Goal: Information Seeking & Learning: Compare options

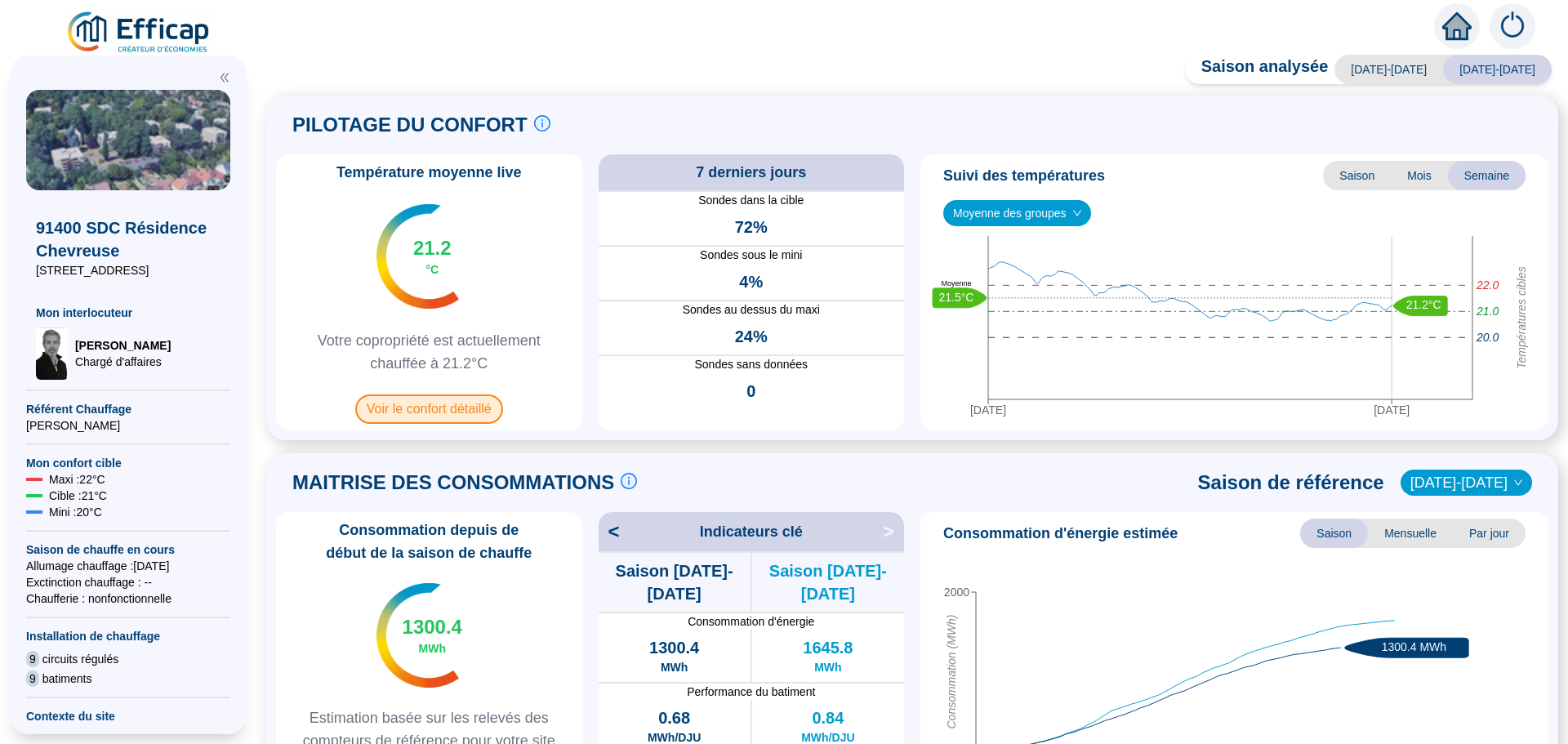
click at [468, 409] on span "Voir le confort détaillé" at bounding box center [429, 409] width 147 height 29
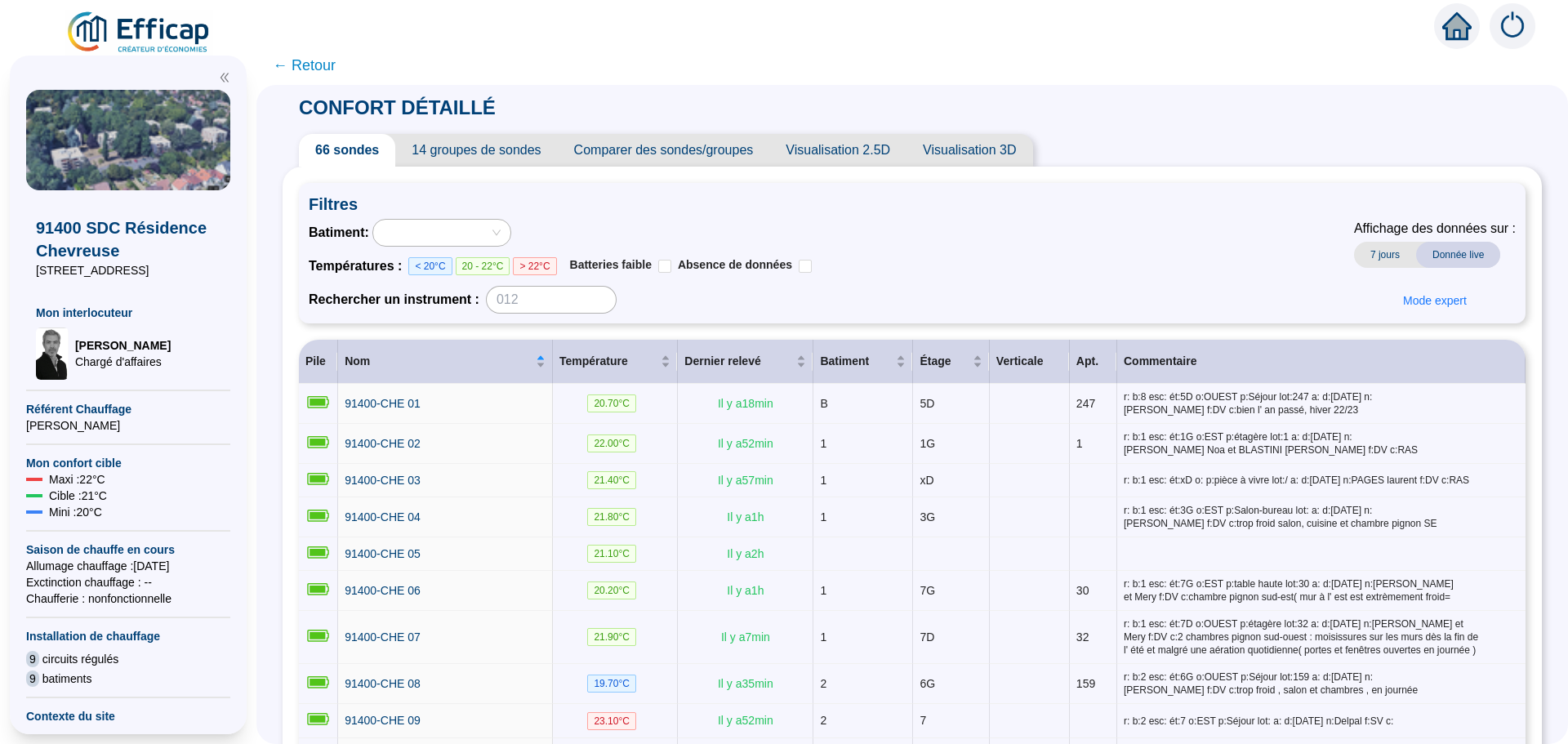
click at [642, 161] on span "Comparer des sondes/groupes" at bounding box center [663, 150] width 212 height 33
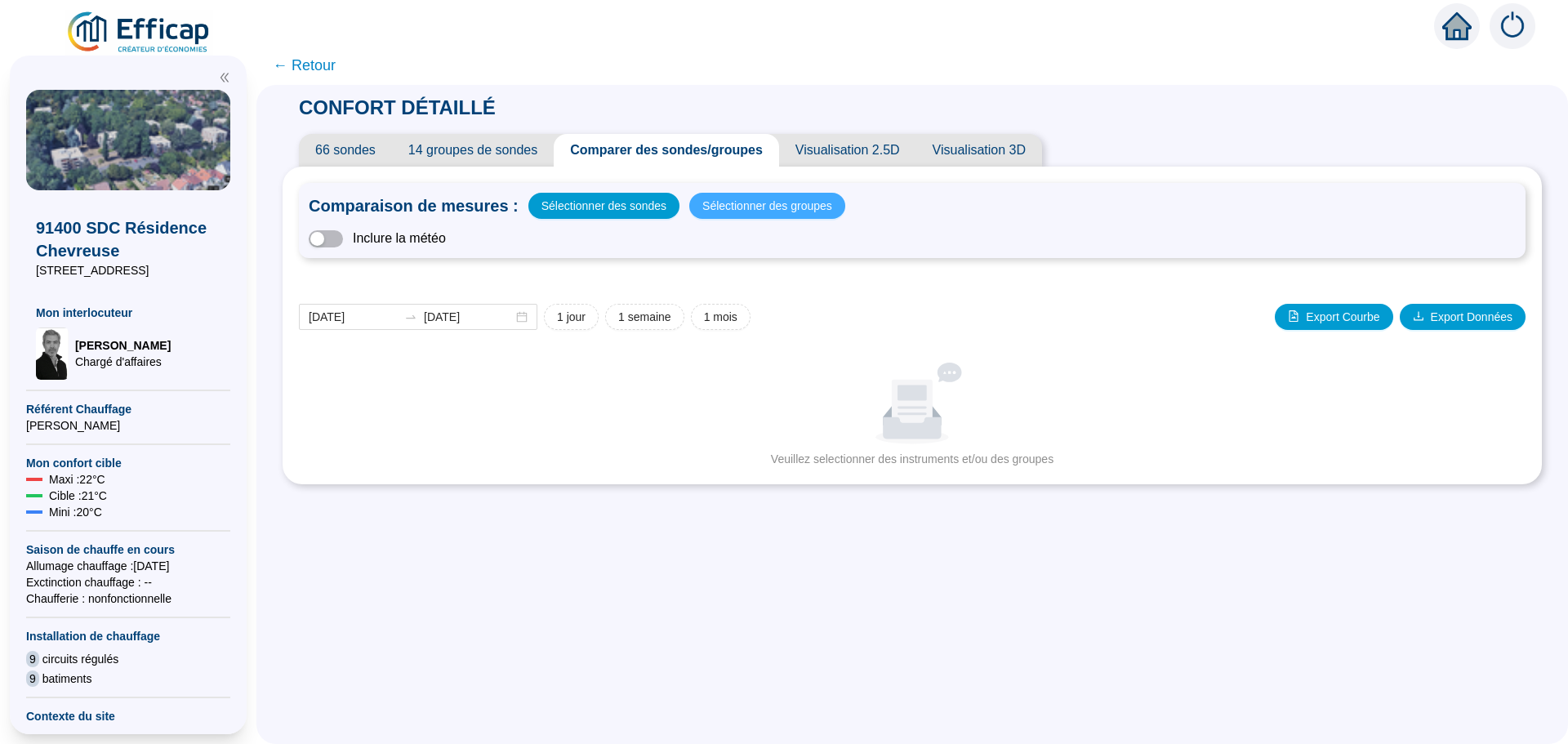
click at [740, 203] on span "Sélectionner des groupes" at bounding box center [768, 206] width 130 height 23
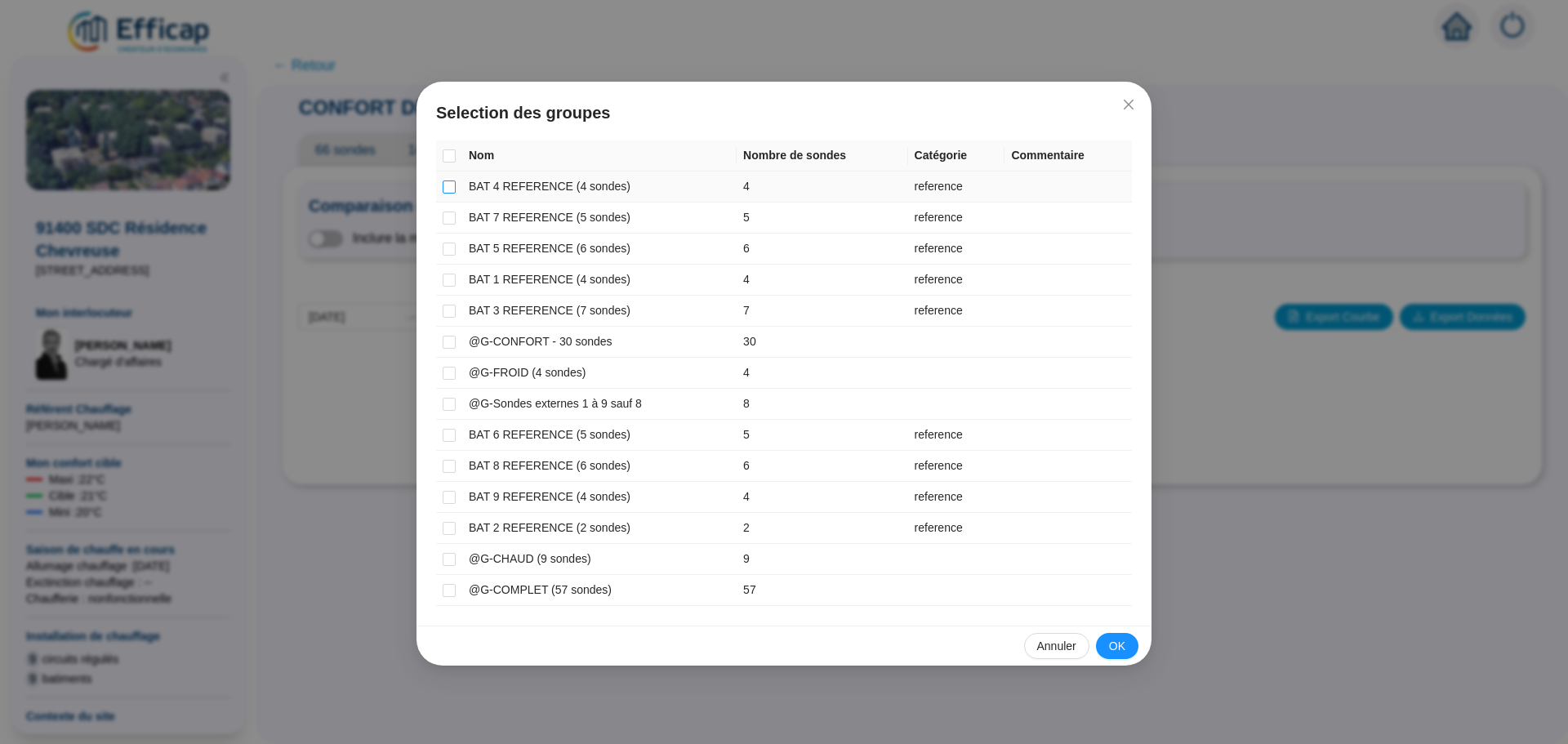
click at [445, 186] on input "checkbox" at bounding box center [448, 186] width 13 height 13
checkbox input "true"
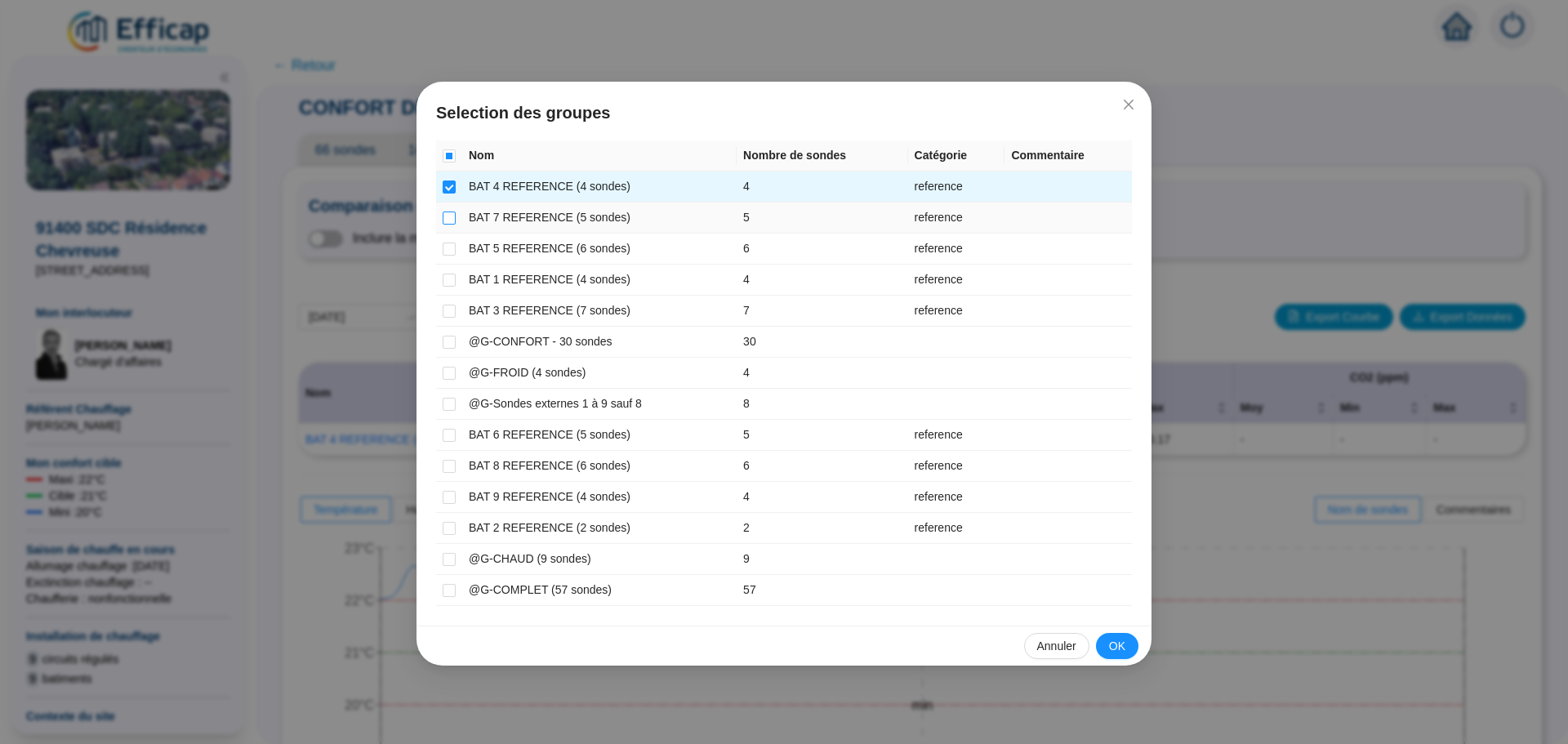
click at [445, 209] on label at bounding box center [448, 218] width 13 height 17
click at [445, 212] on input "checkbox" at bounding box center [448, 218] width 13 height 13
checkbox input "true"
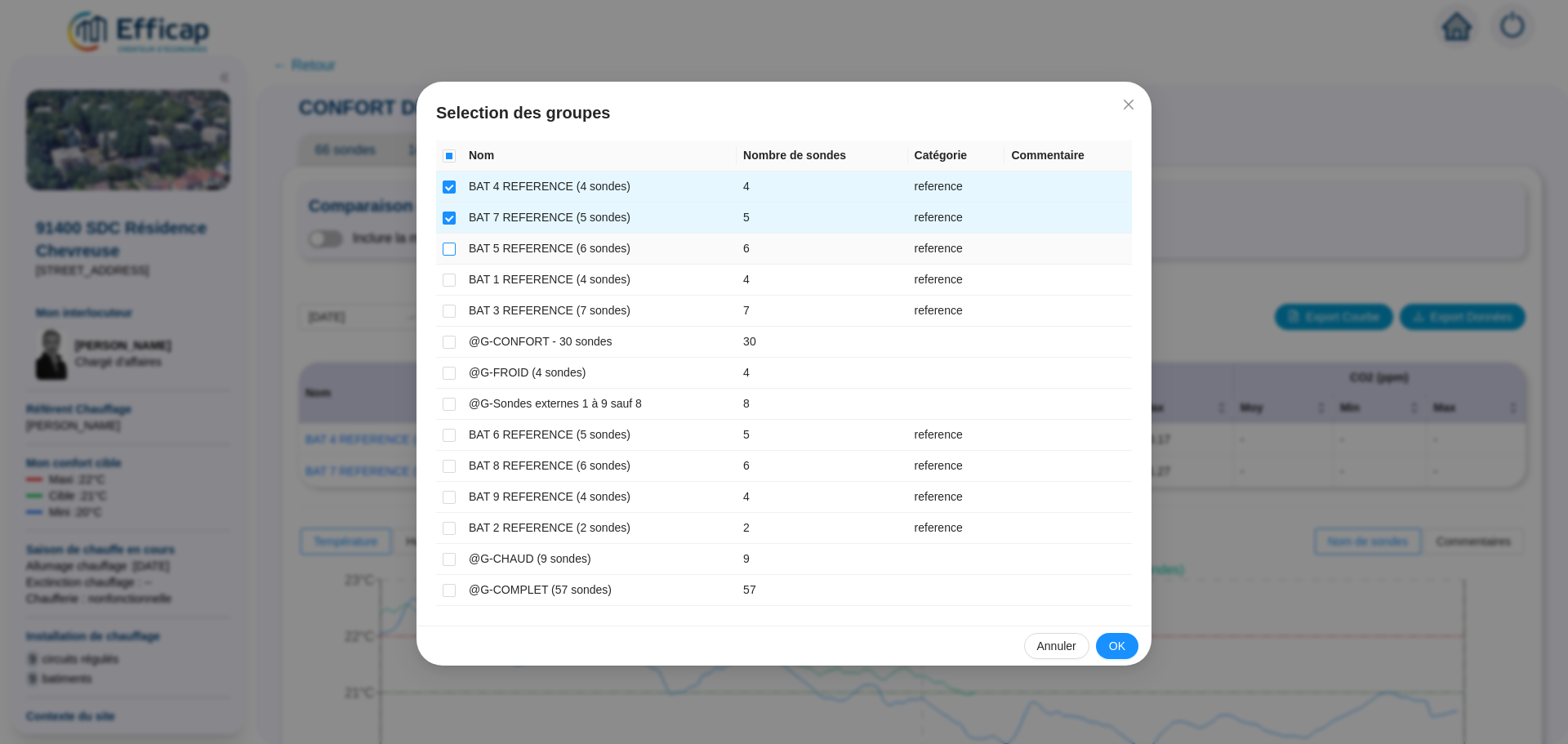
click at [442, 255] on input "checkbox" at bounding box center [448, 249] width 13 height 13
checkbox input "true"
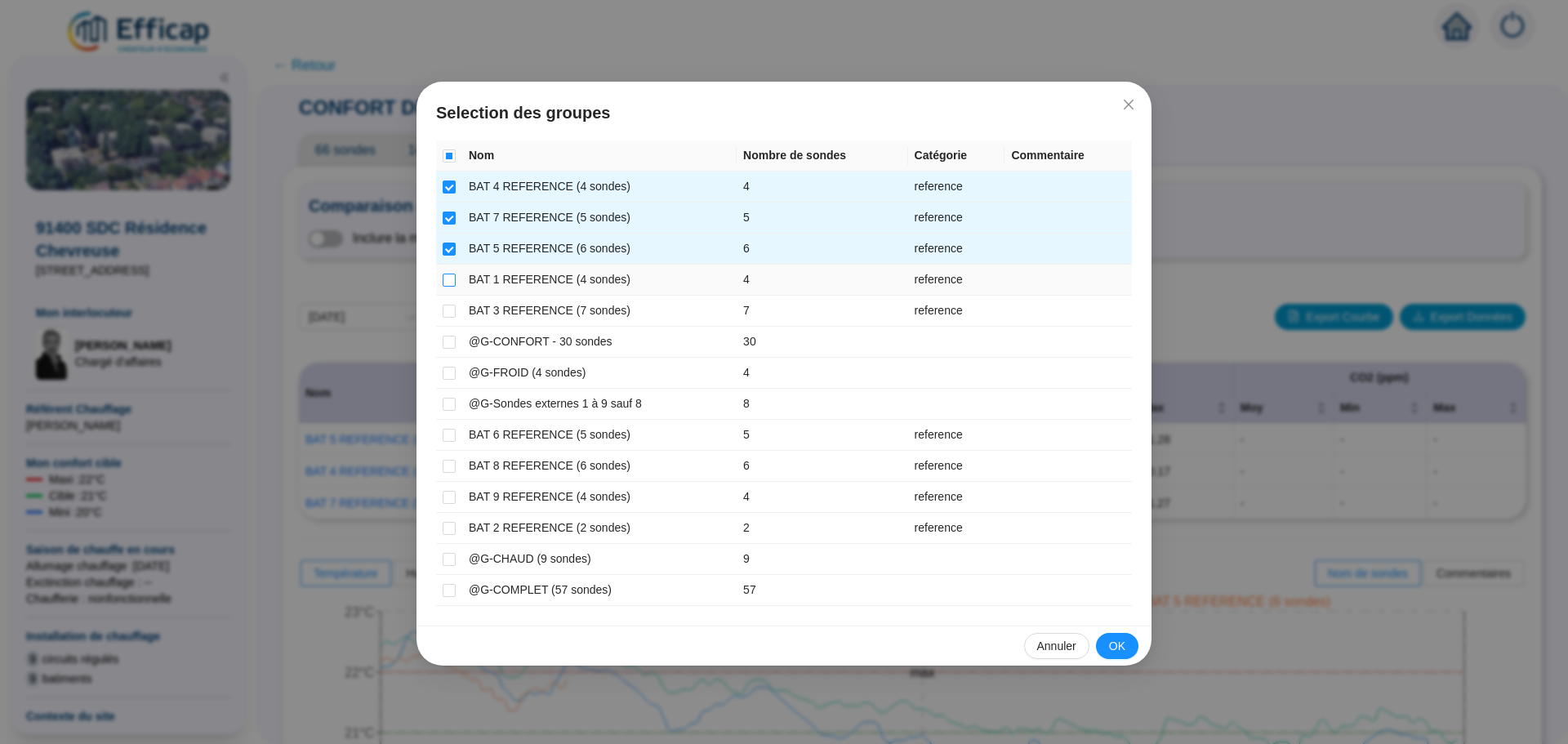
click at [448, 283] on input "checkbox" at bounding box center [448, 279] width 13 height 13
checkbox input "true"
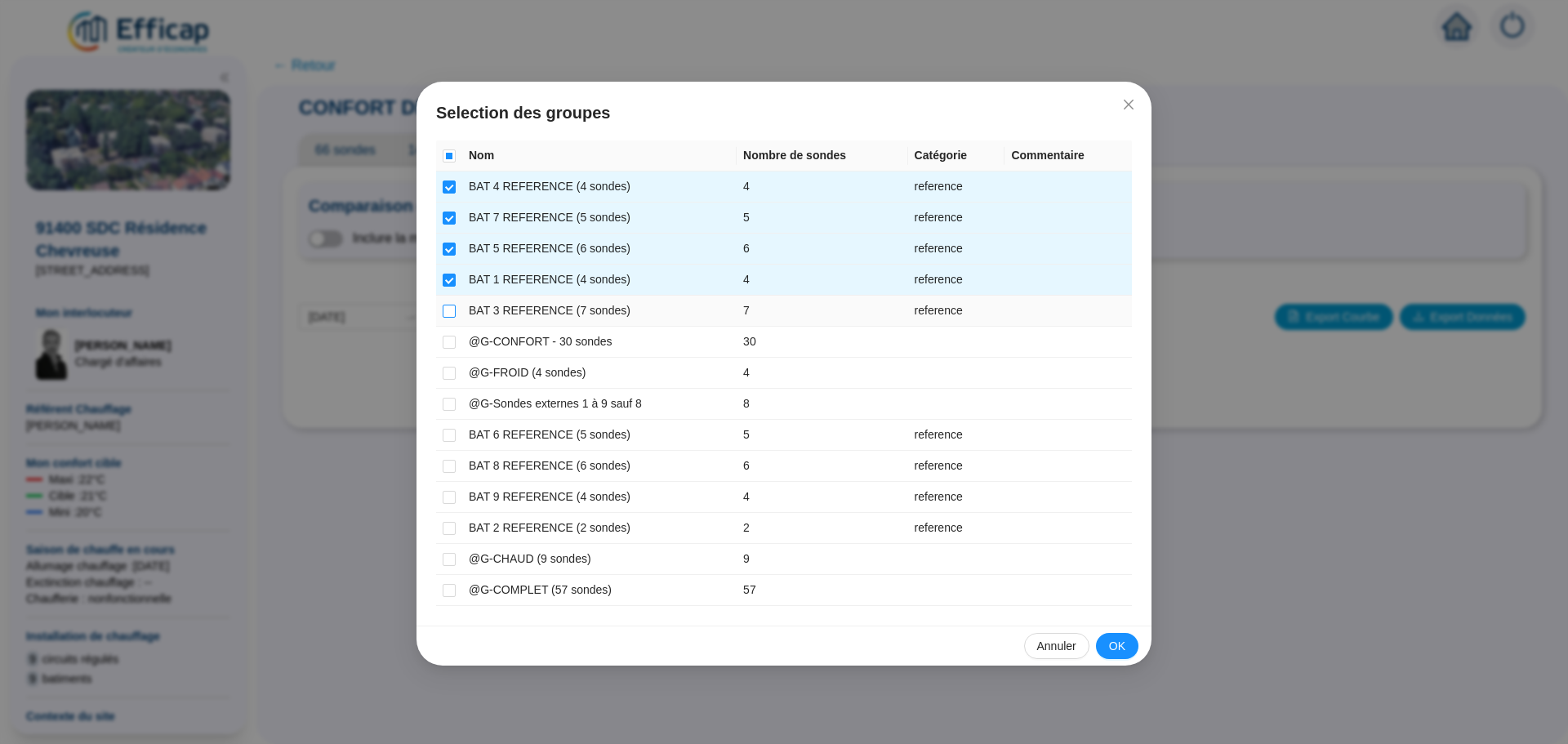
click at [447, 306] on input "checkbox" at bounding box center [448, 310] width 13 height 13
checkbox input "true"
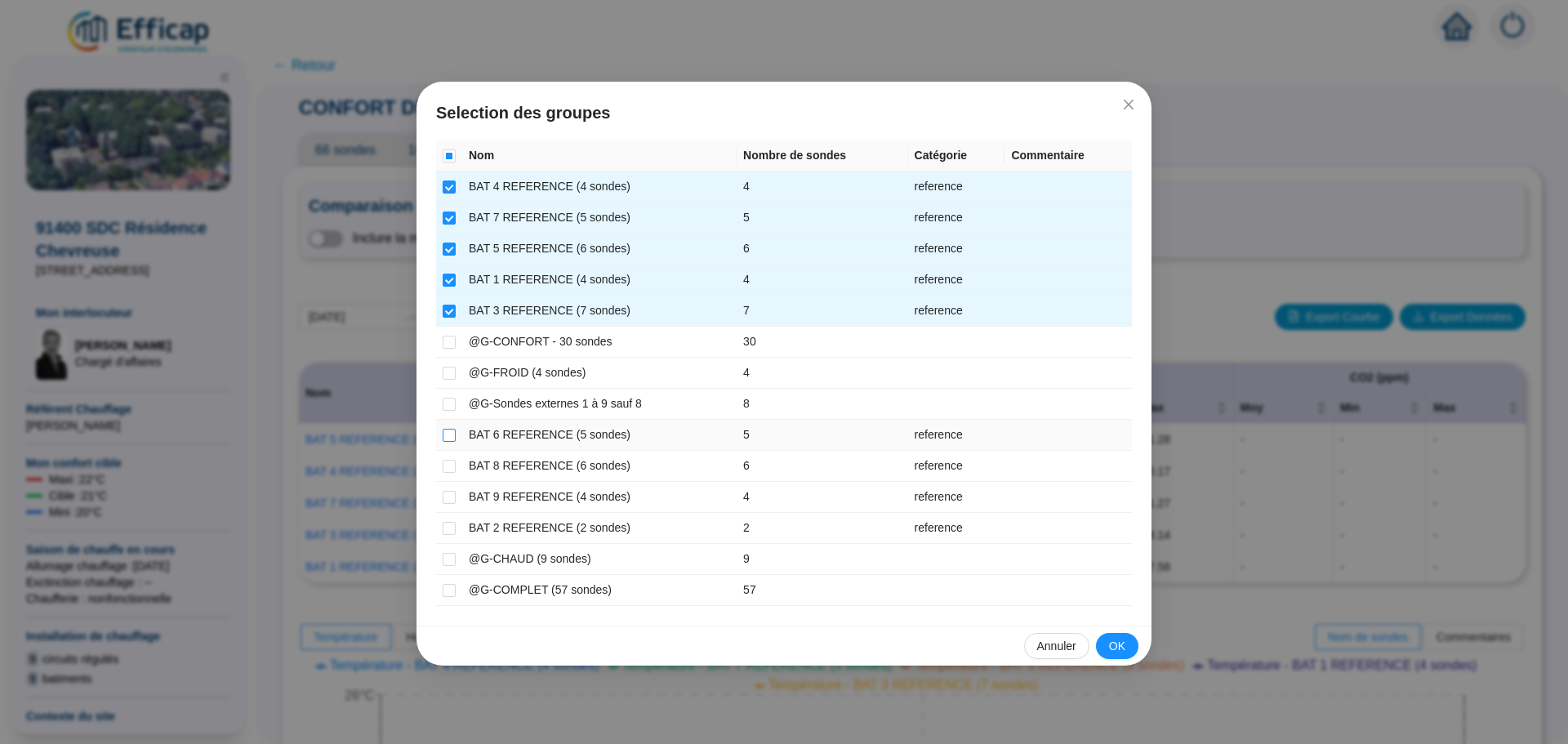
click at [444, 438] on input "checkbox" at bounding box center [448, 434] width 13 height 13
checkbox input "true"
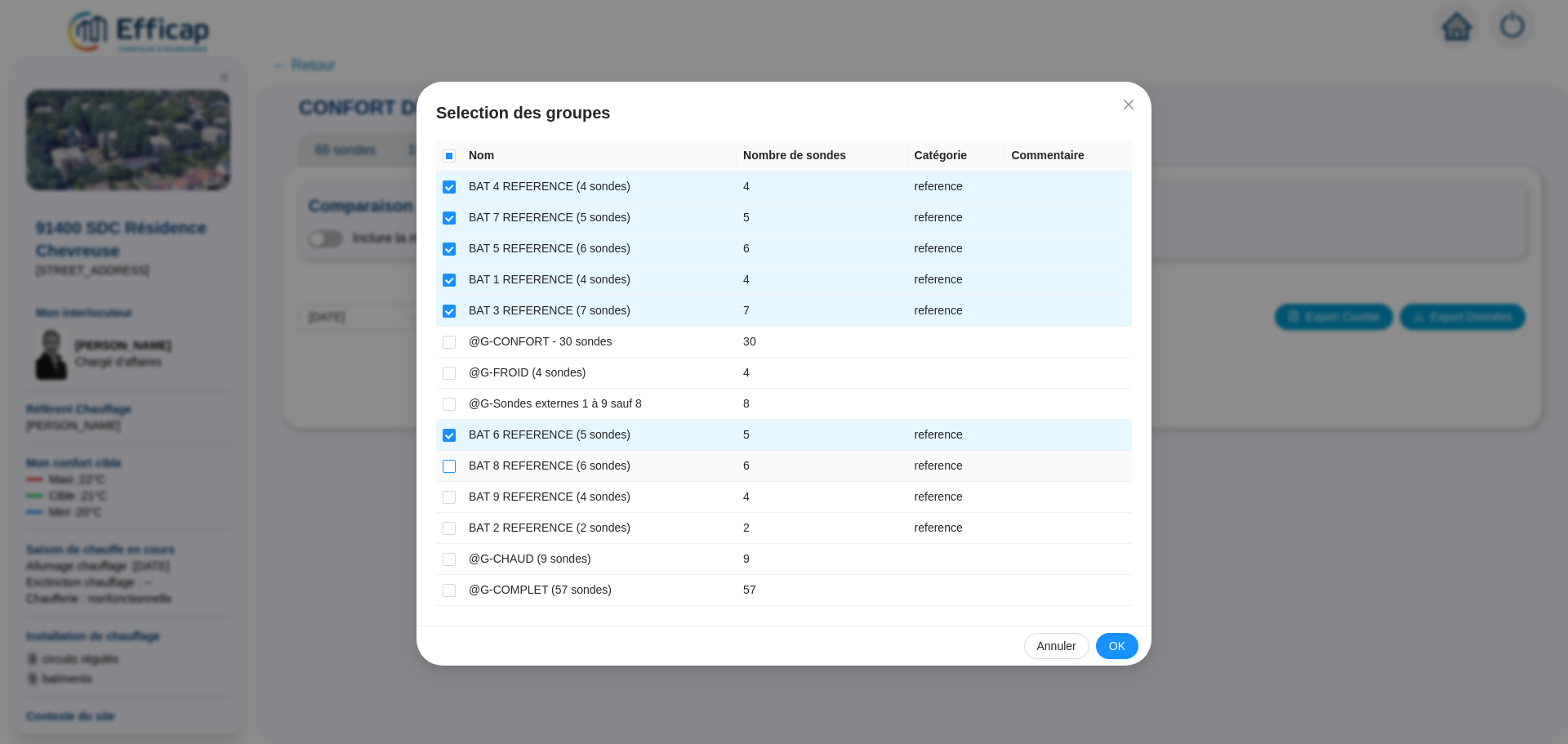
click at [448, 468] on input "checkbox" at bounding box center [448, 466] width 13 height 13
checkbox input "true"
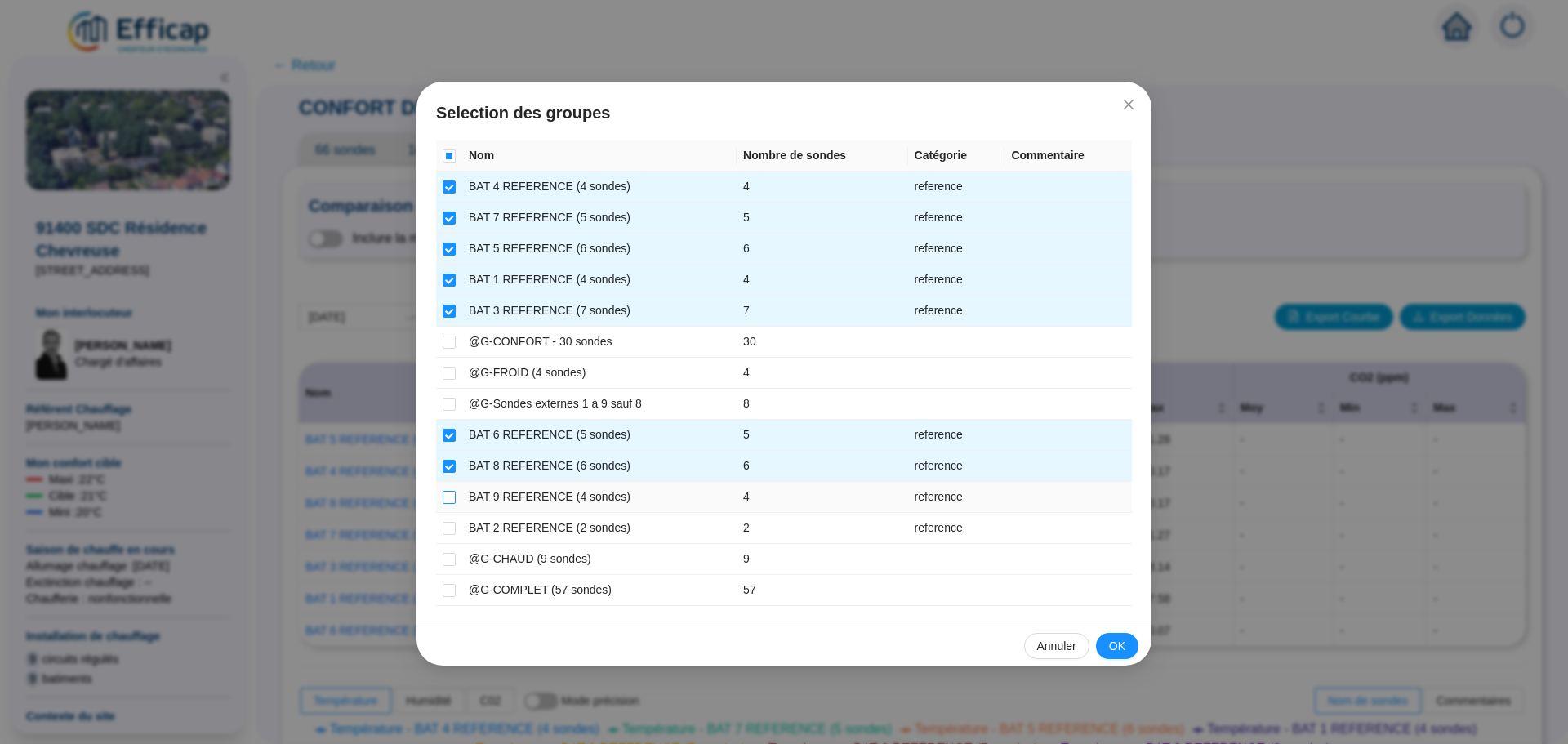
click at [450, 494] on input "checkbox" at bounding box center [448, 497] width 13 height 13
checkbox input "true"
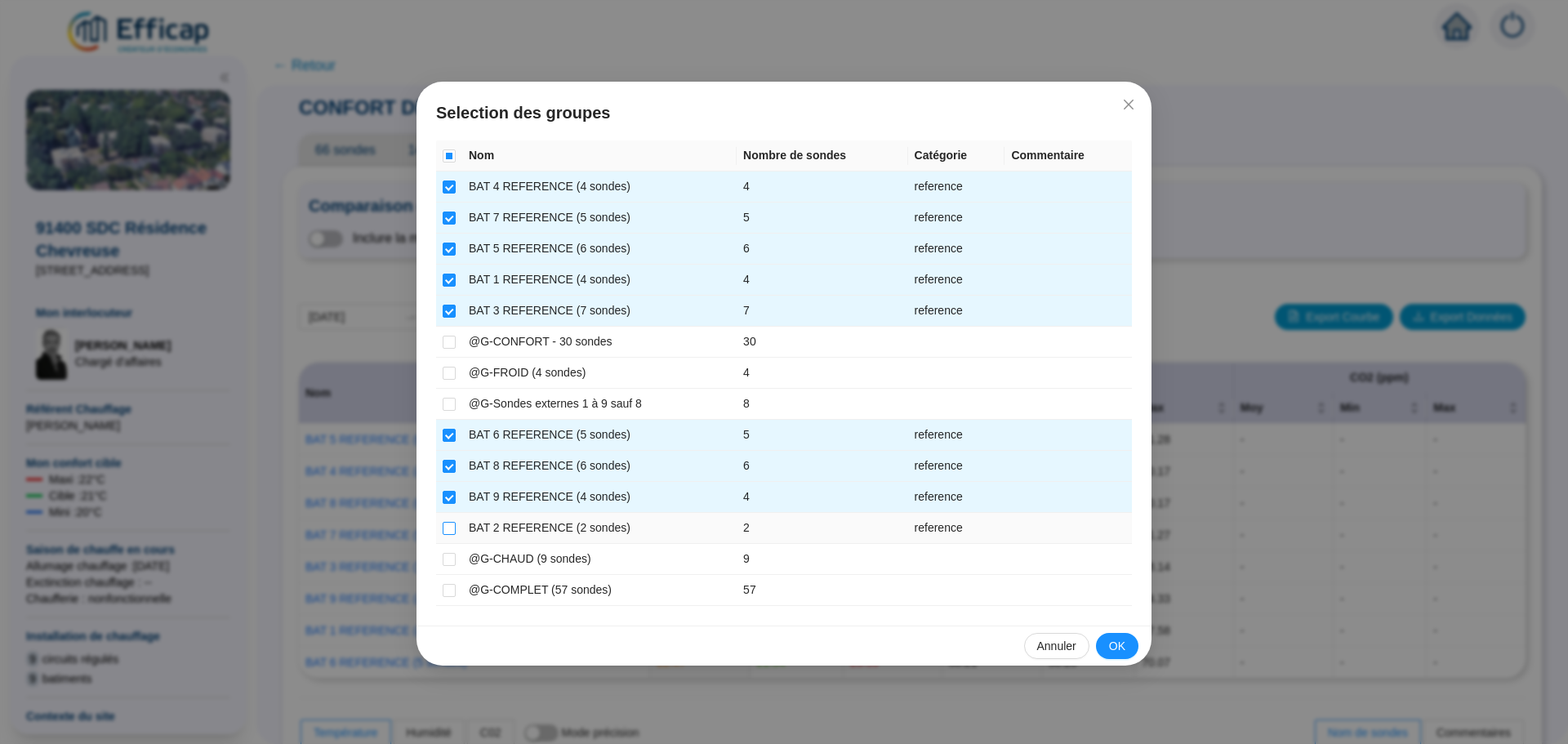
click at [450, 519] on label at bounding box center [448, 528] width 13 height 17
click at [450, 522] on input "checkbox" at bounding box center [448, 528] width 13 height 13
checkbox input "true"
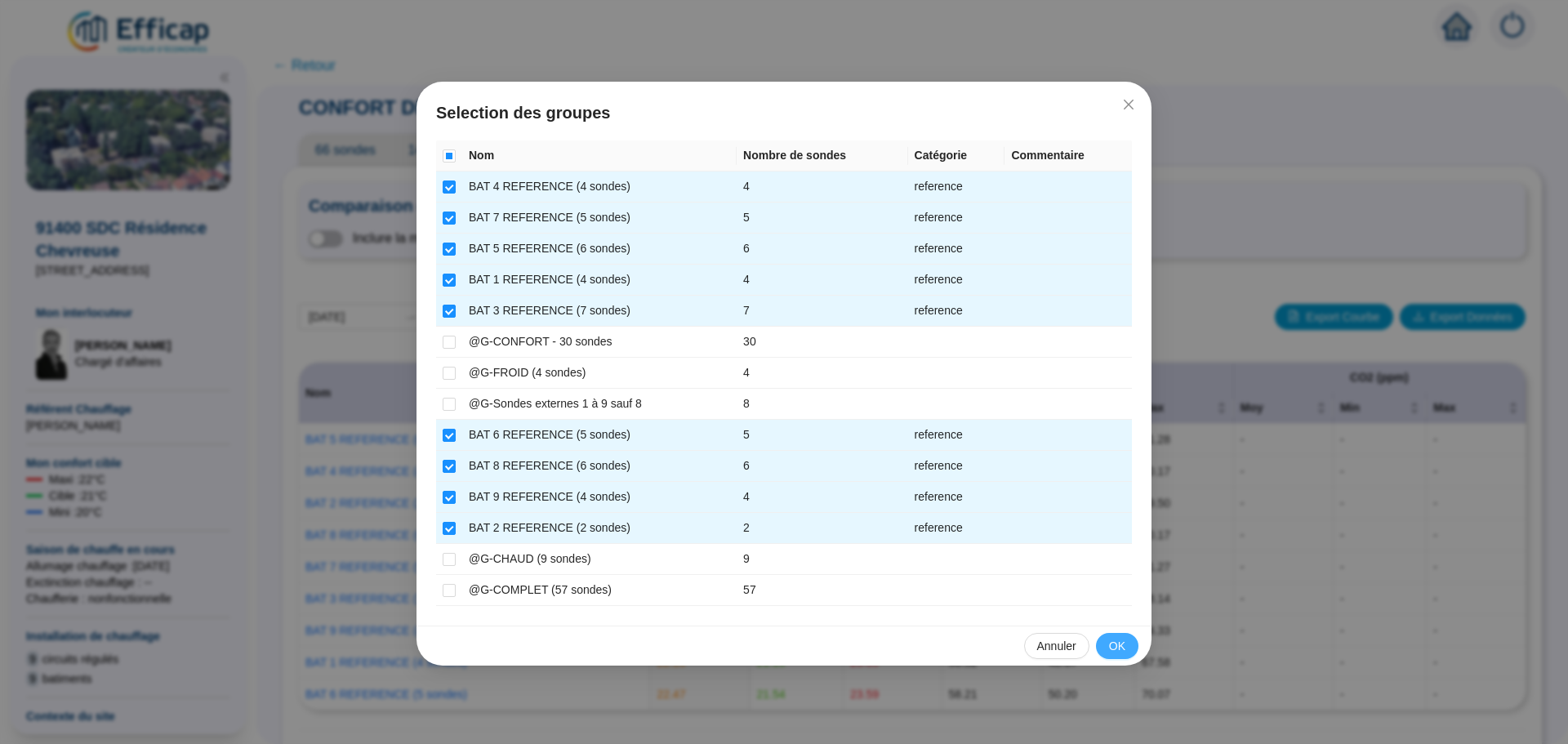
click at [1117, 637] on span "OK" at bounding box center [1117, 646] width 16 height 17
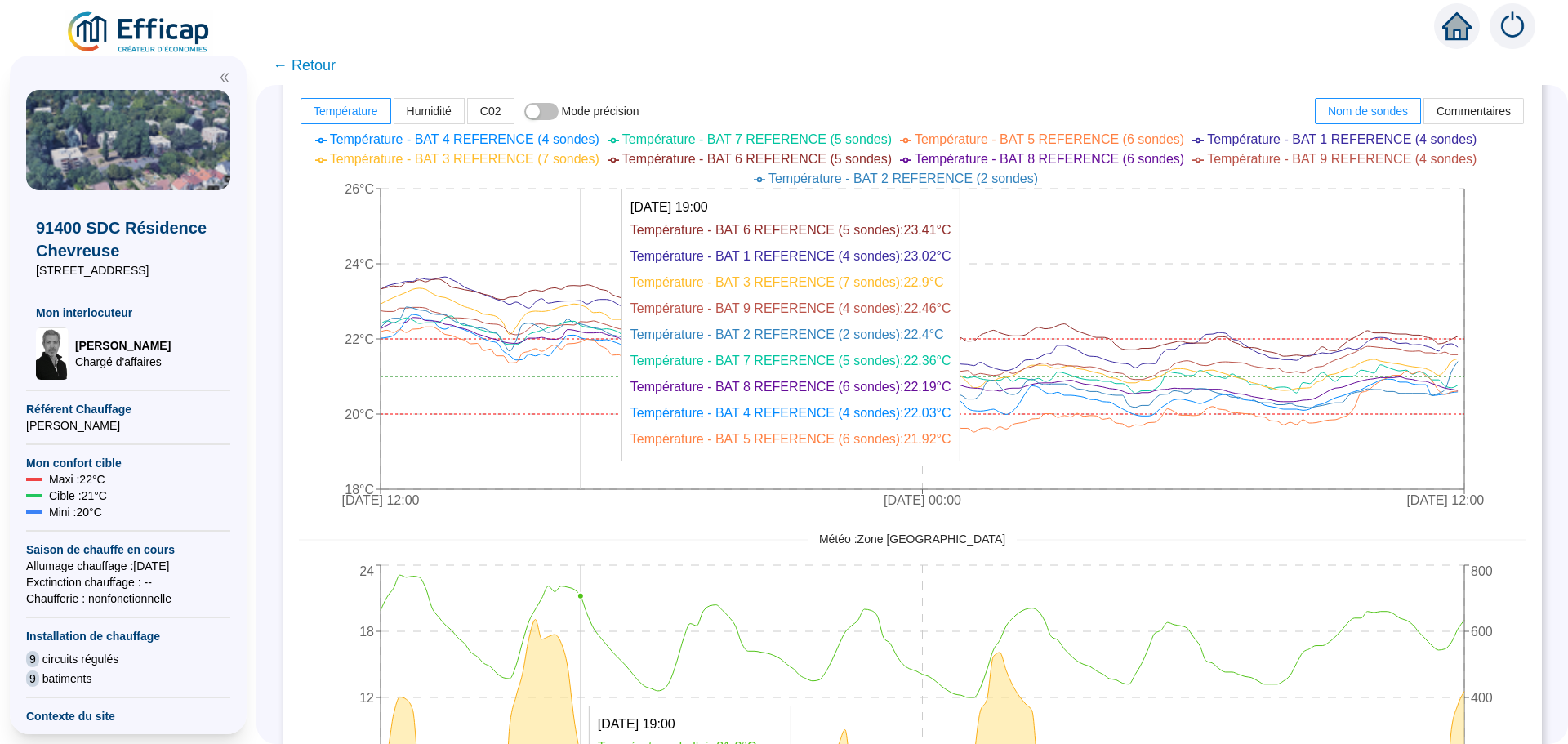
scroll to position [734, 0]
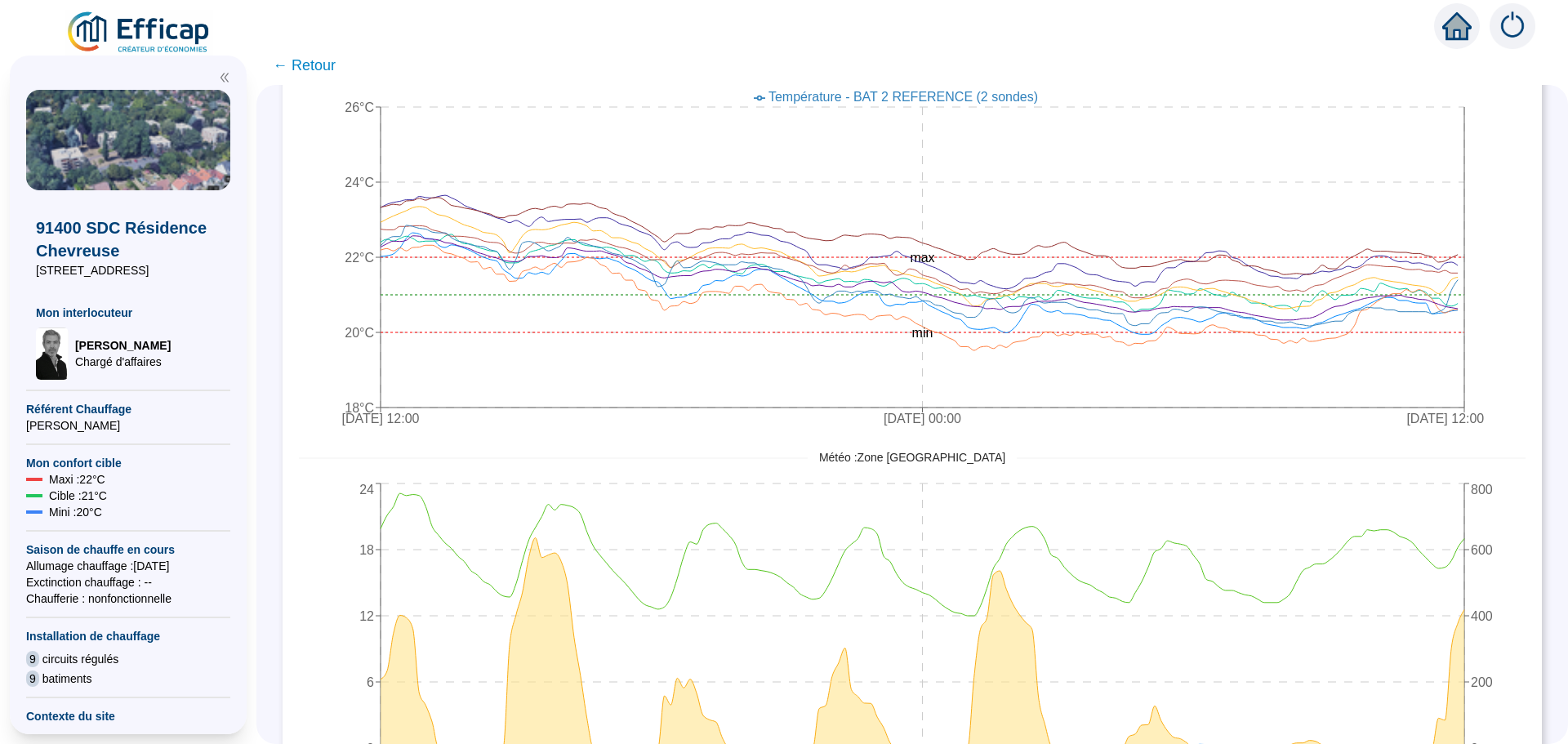
click at [320, 70] on span "← Retour" at bounding box center [304, 65] width 63 height 23
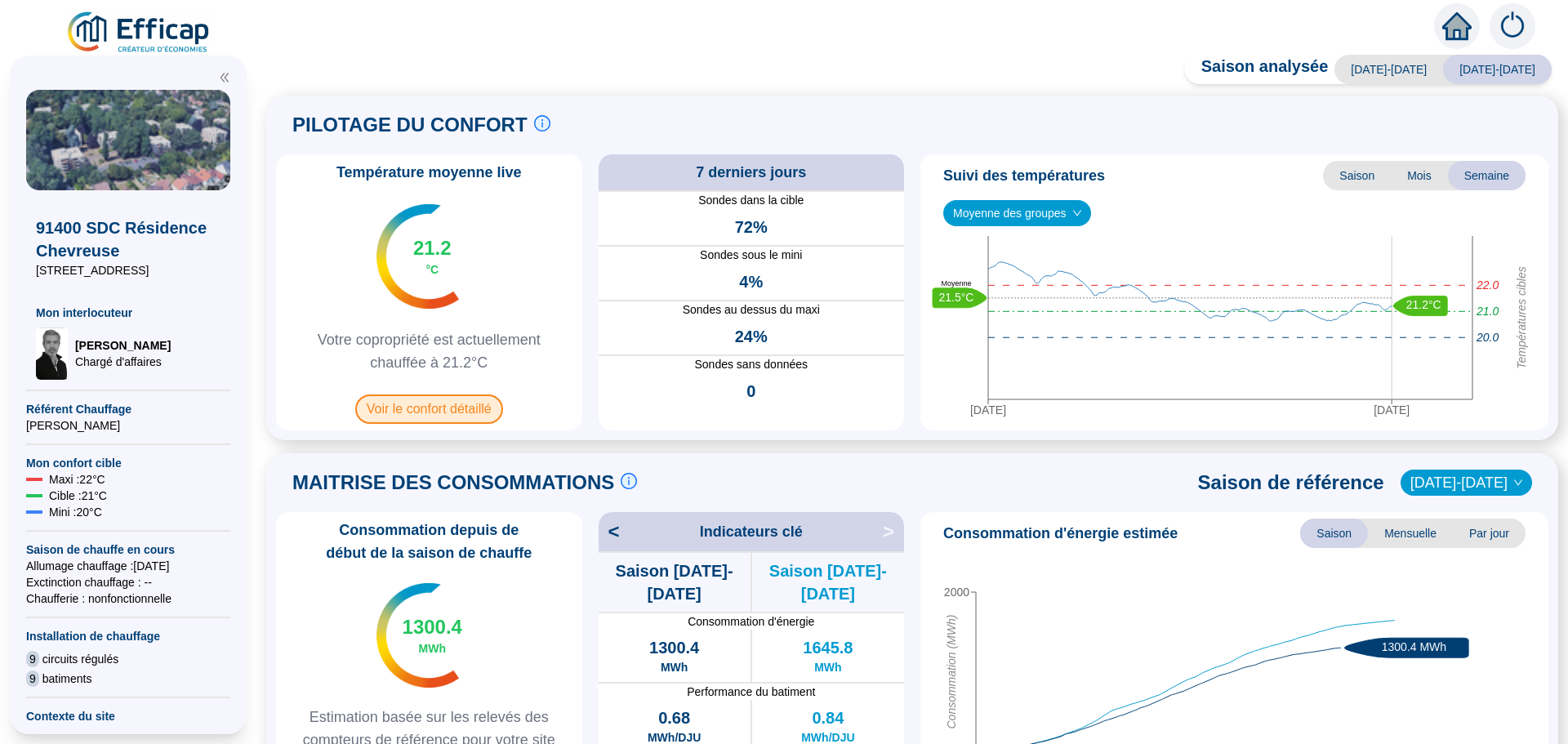
click at [434, 415] on span "Voir le confort détaillé" at bounding box center [429, 409] width 147 height 29
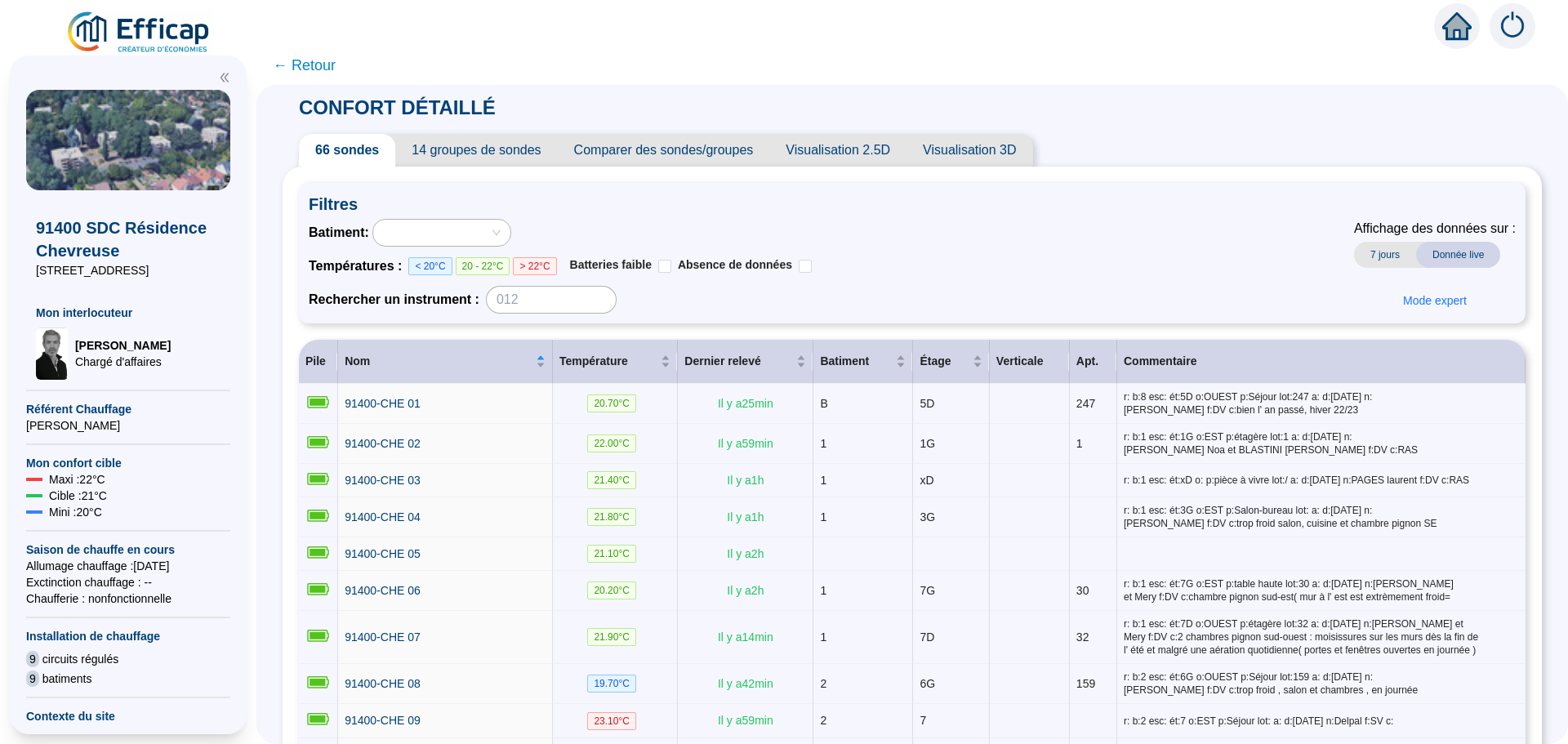
click at [714, 151] on span "Comparer des sondes/groupes" at bounding box center [663, 150] width 212 height 33
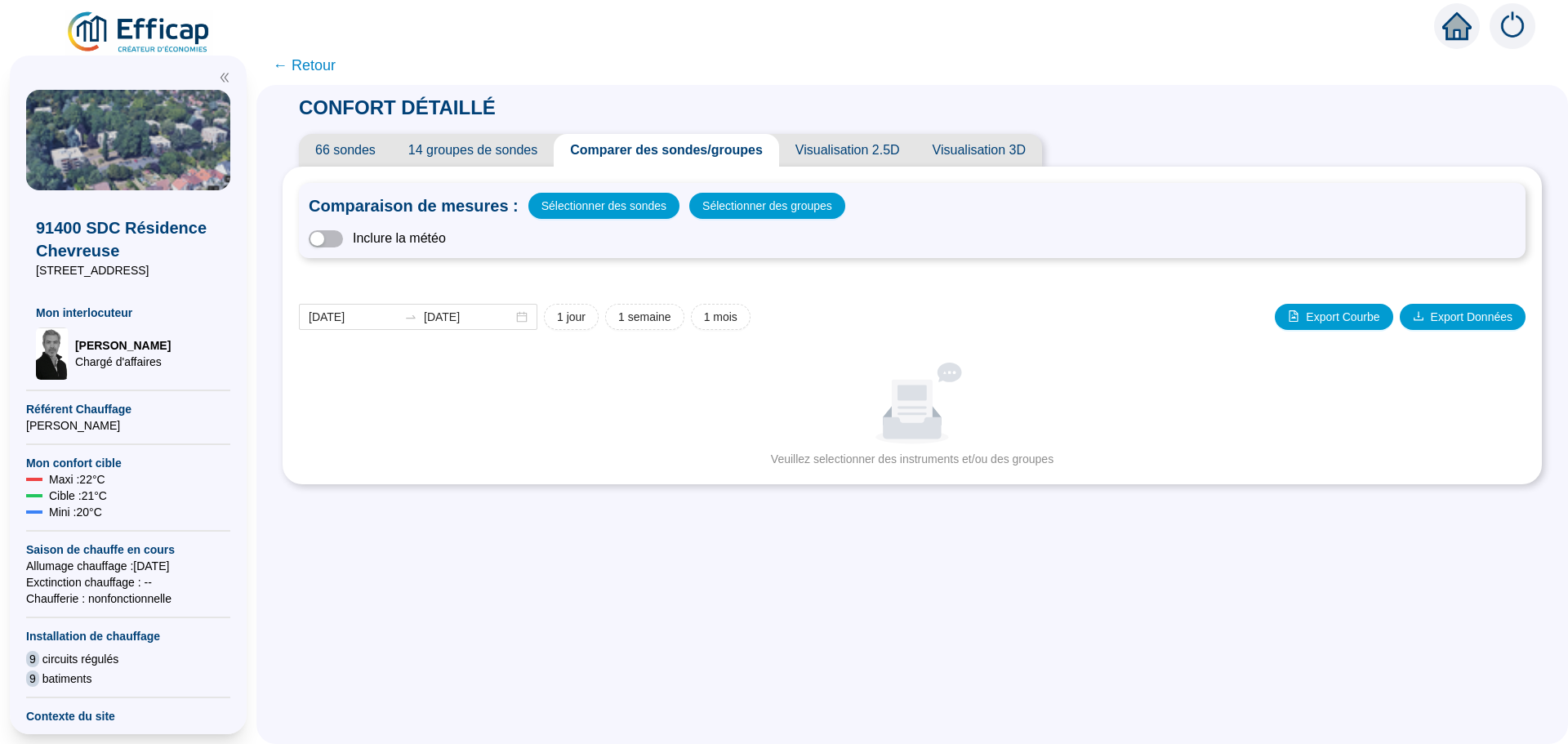
click at [358, 238] on div "Inclure la météo" at bounding box center [912, 238] width 1207 height 20
click at [343, 240] on span "button" at bounding box center [326, 239] width 35 height 17
click at [764, 210] on span "Sélectionner des groupes" at bounding box center [768, 206] width 130 height 23
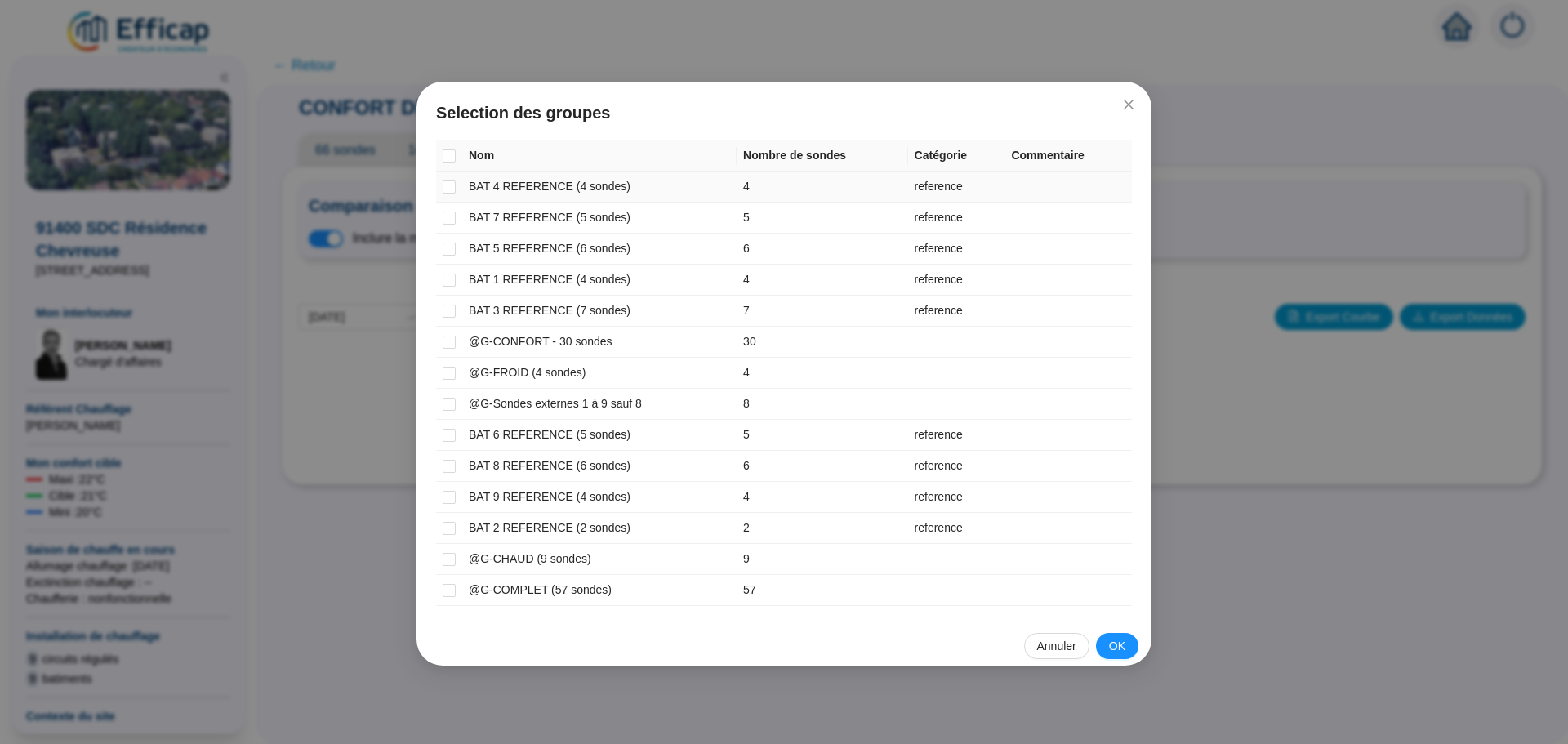
click at [448, 192] on input "checkbox" at bounding box center [448, 186] width 13 height 13
checkbox input "true"
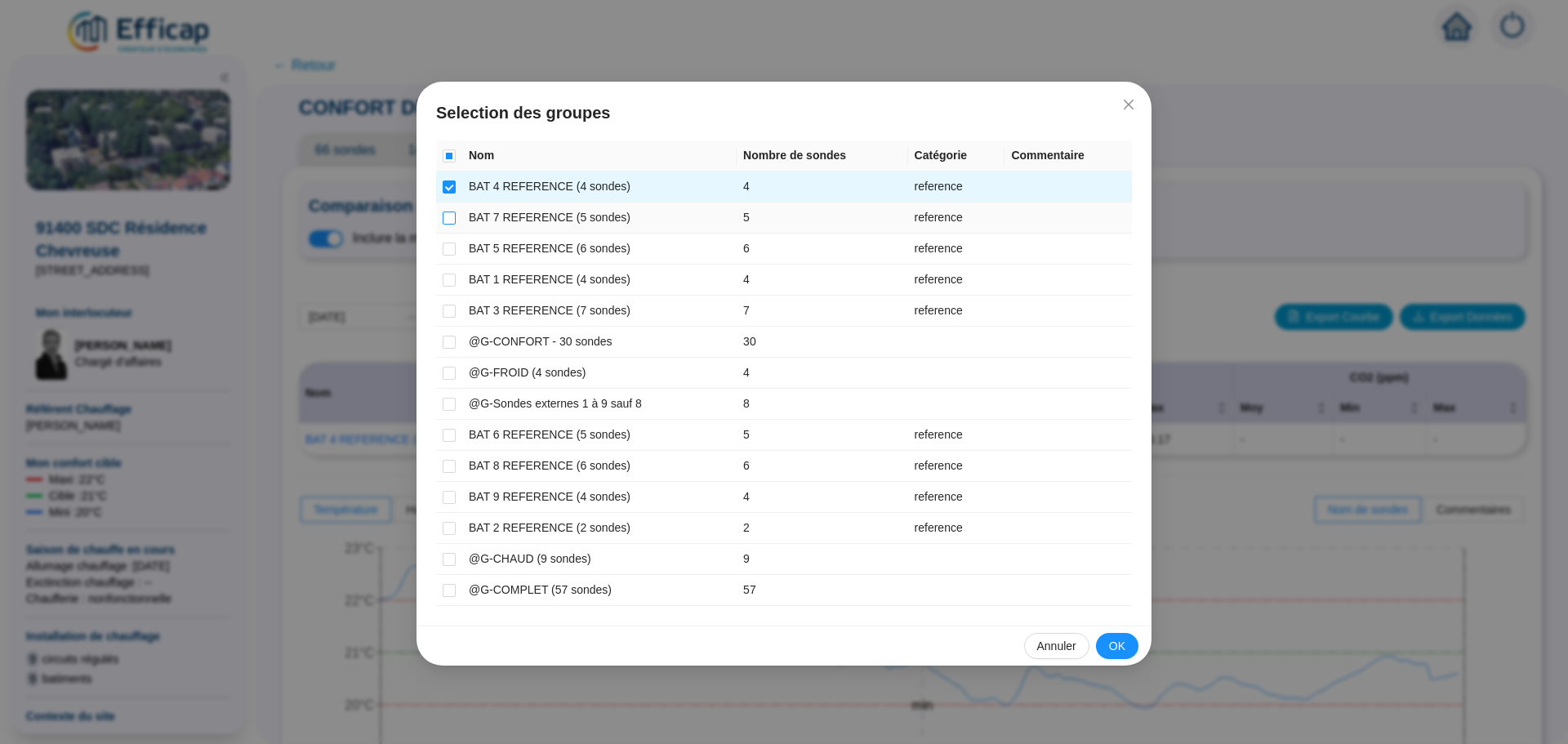
drag, startPoint x: 448, startPoint y: 217, endPoint x: 448, endPoint y: 225, distance: 8.0
click at [448, 216] on input "checkbox" at bounding box center [448, 218] width 13 height 13
checkbox input "true"
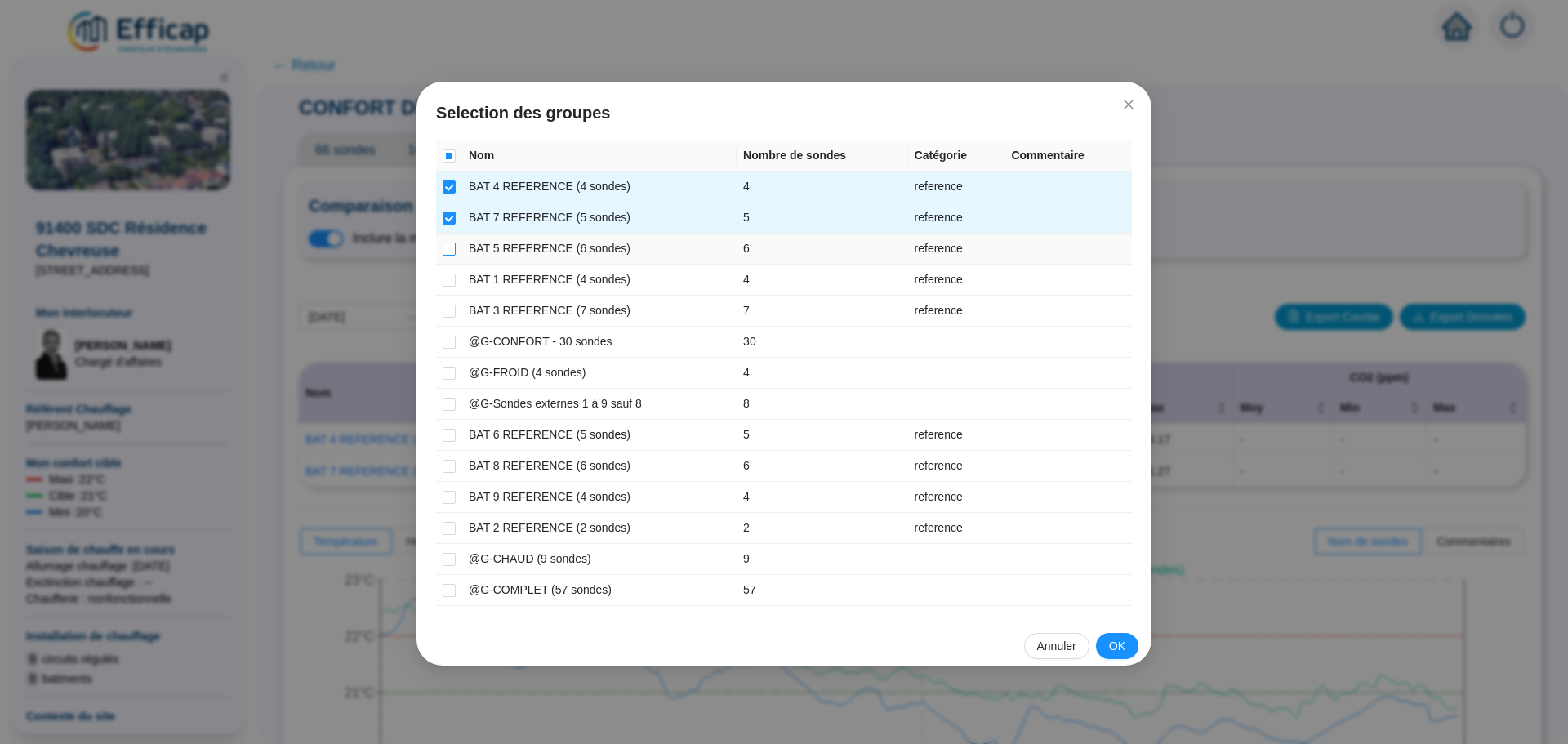
drag, startPoint x: 448, startPoint y: 247, endPoint x: 446, endPoint y: 269, distance: 22.1
click at [448, 248] on input "checkbox" at bounding box center [448, 249] width 13 height 13
checkbox input "true"
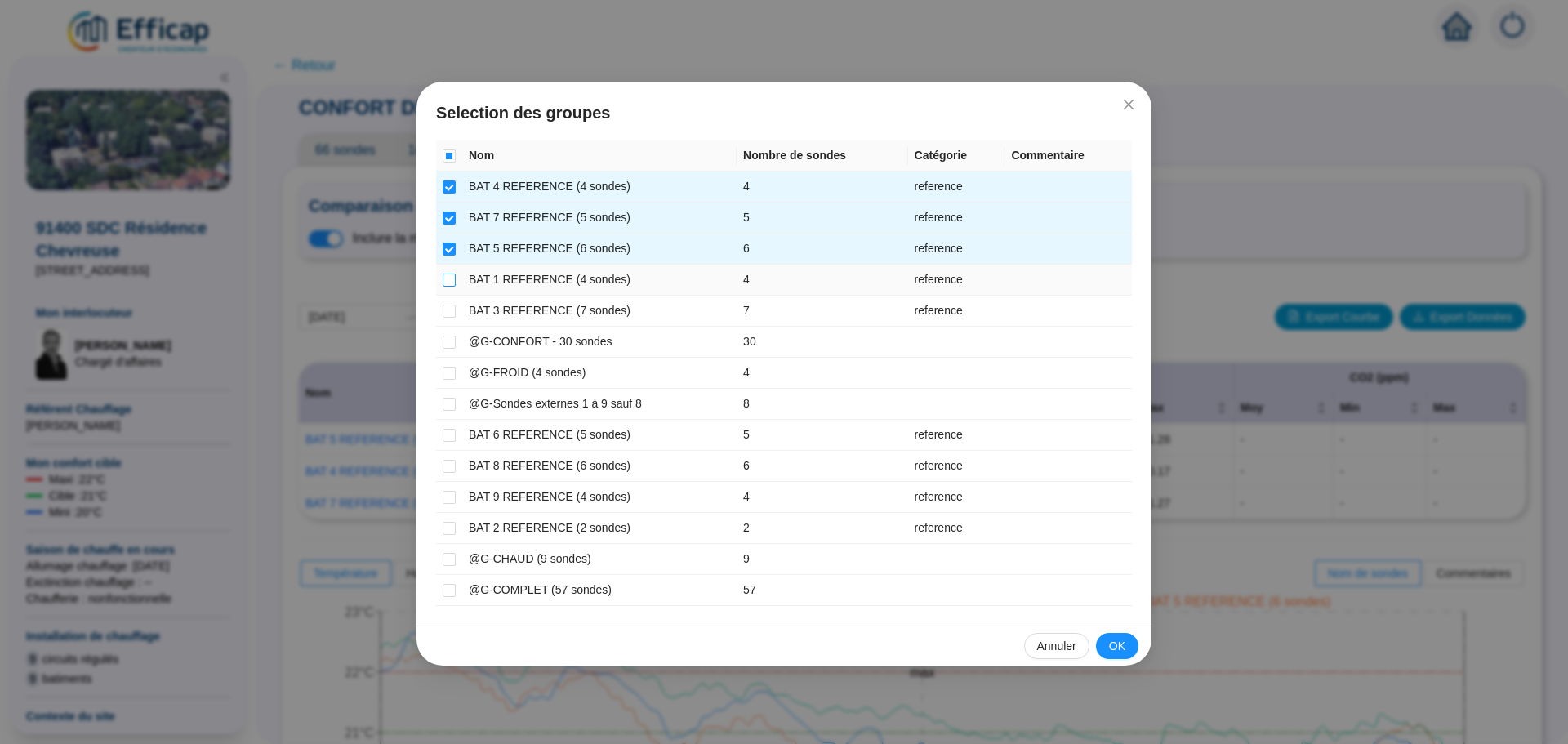
click at [448, 274] on input "checkbox" at bounding box center [448, 279] width 13 height 13
checkbox input "true"
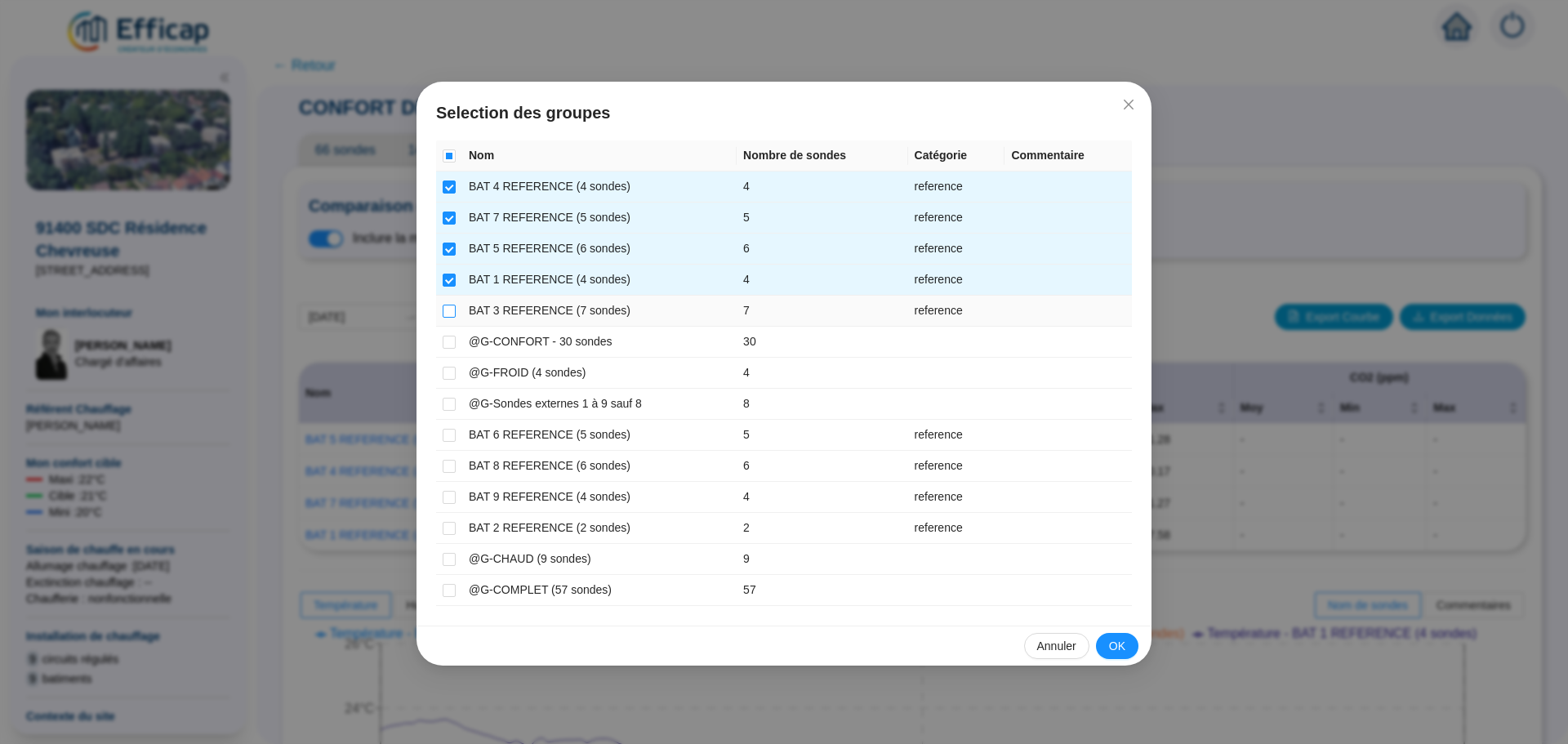
click at [447, 310] on input "checkbox" at bounding box center [448, 310] width 13 height 13
checkbox input "true"
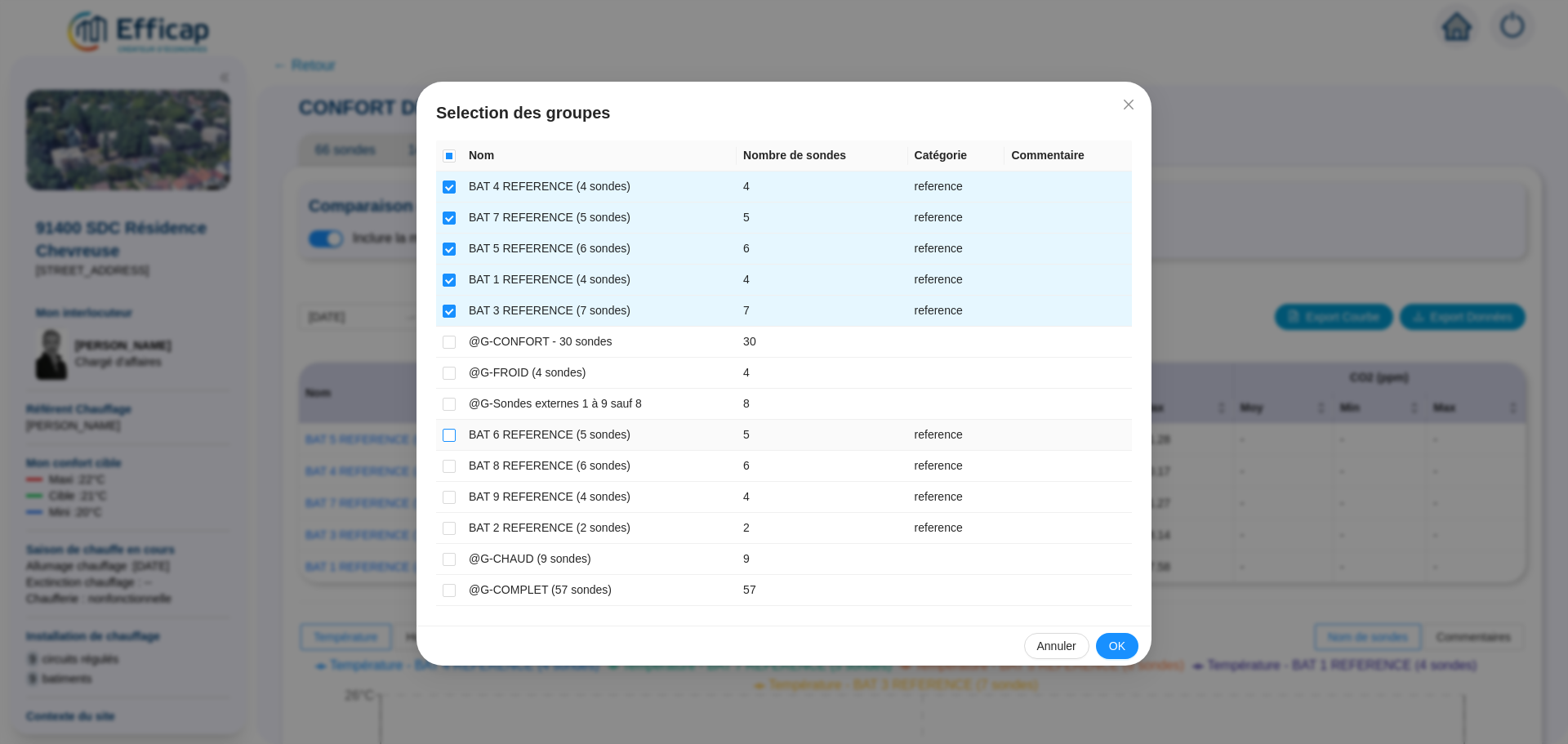
click at [442, 429] on input "checkbox" at bounding box center [448, 434] width 13 height 13
checkbox input "true"
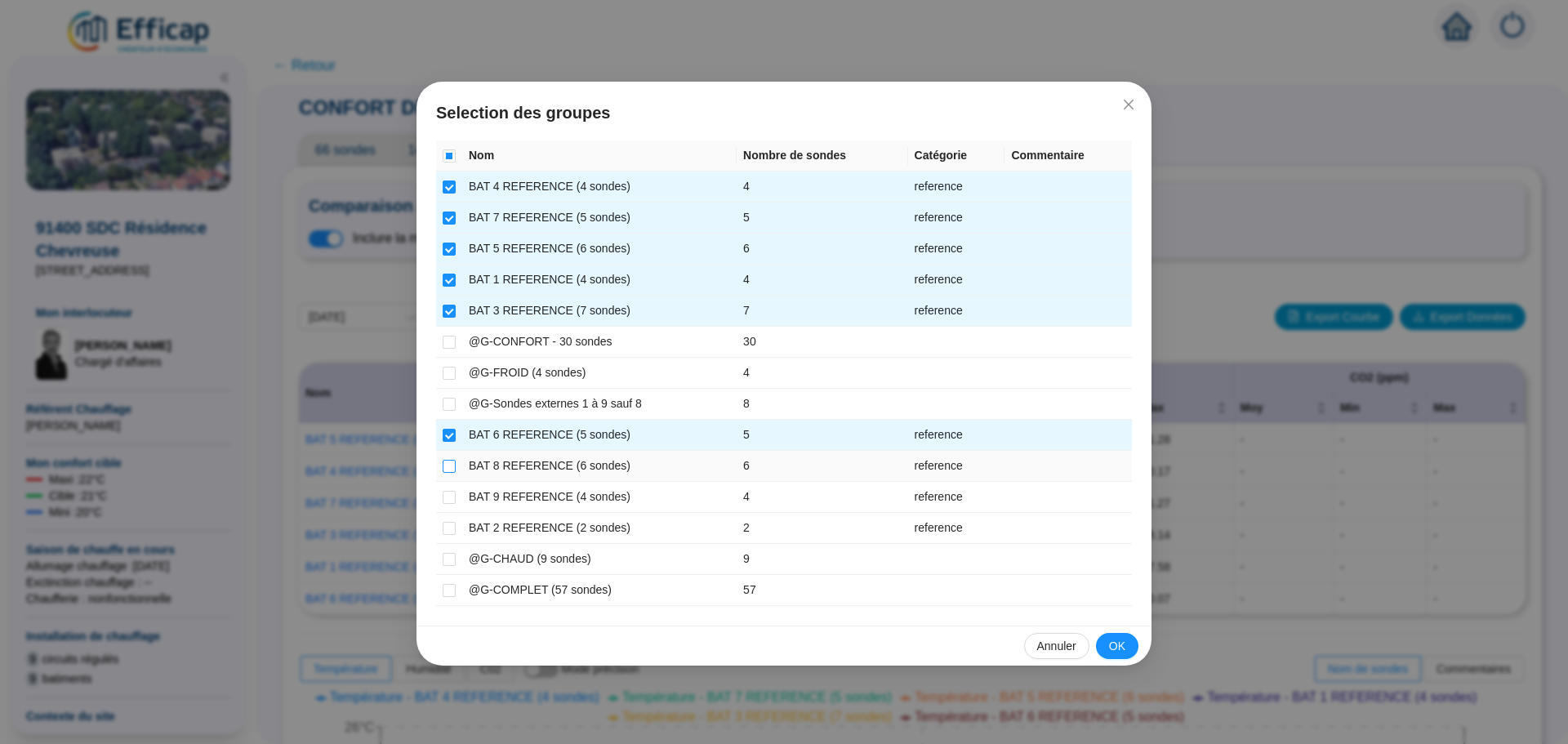
click at [452, 468] on input "checkbox" at bounding box center [448, 466] width 13 height 13
checkbox input "true"
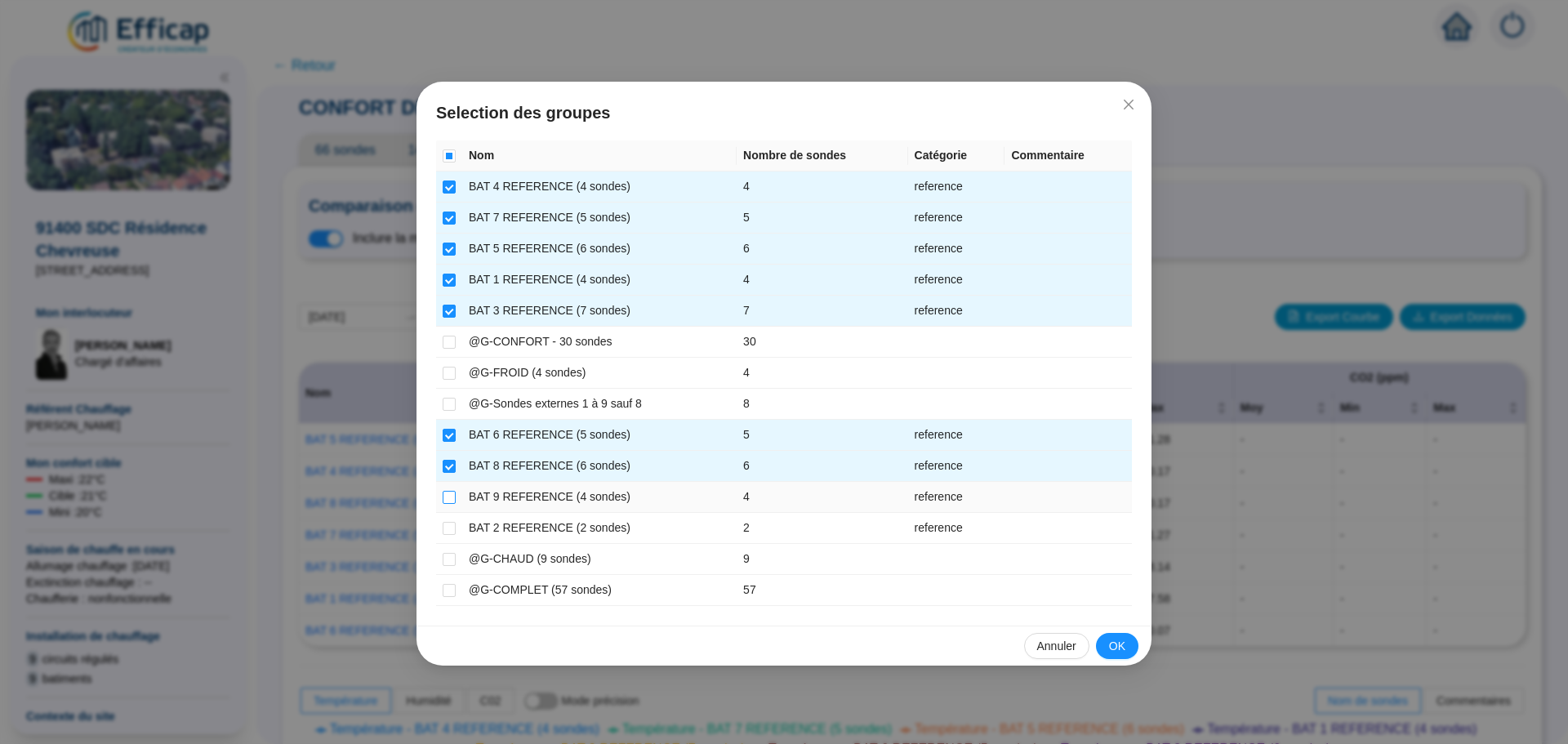
click at [450, 501] on input "checkbox" at bounding box center [448, 497] width 13 height 13
checkbox input "true"
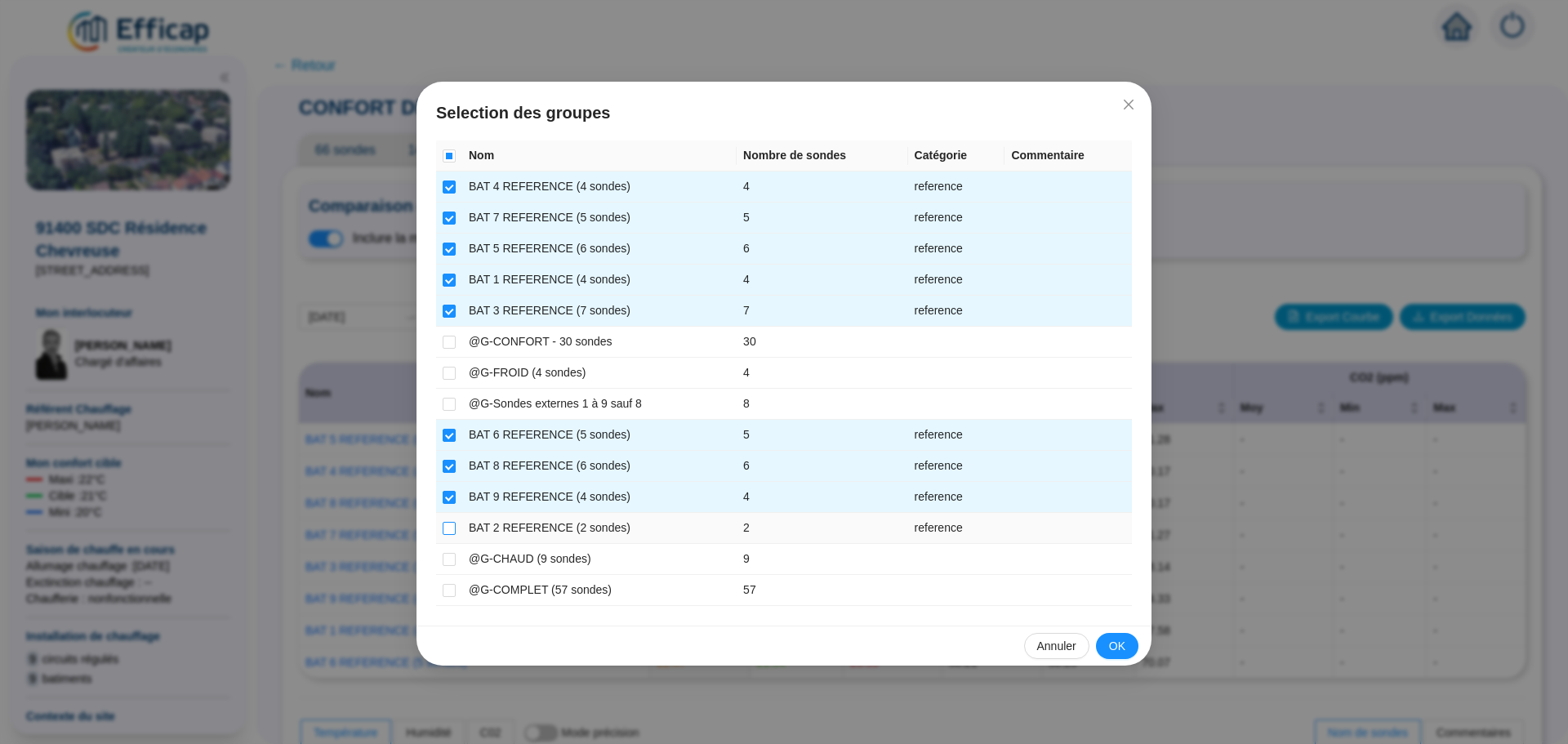
click at [448, 525] on input "checkbox" at bounding box center [448, 528] width 13 height 13
checkbox input "true"
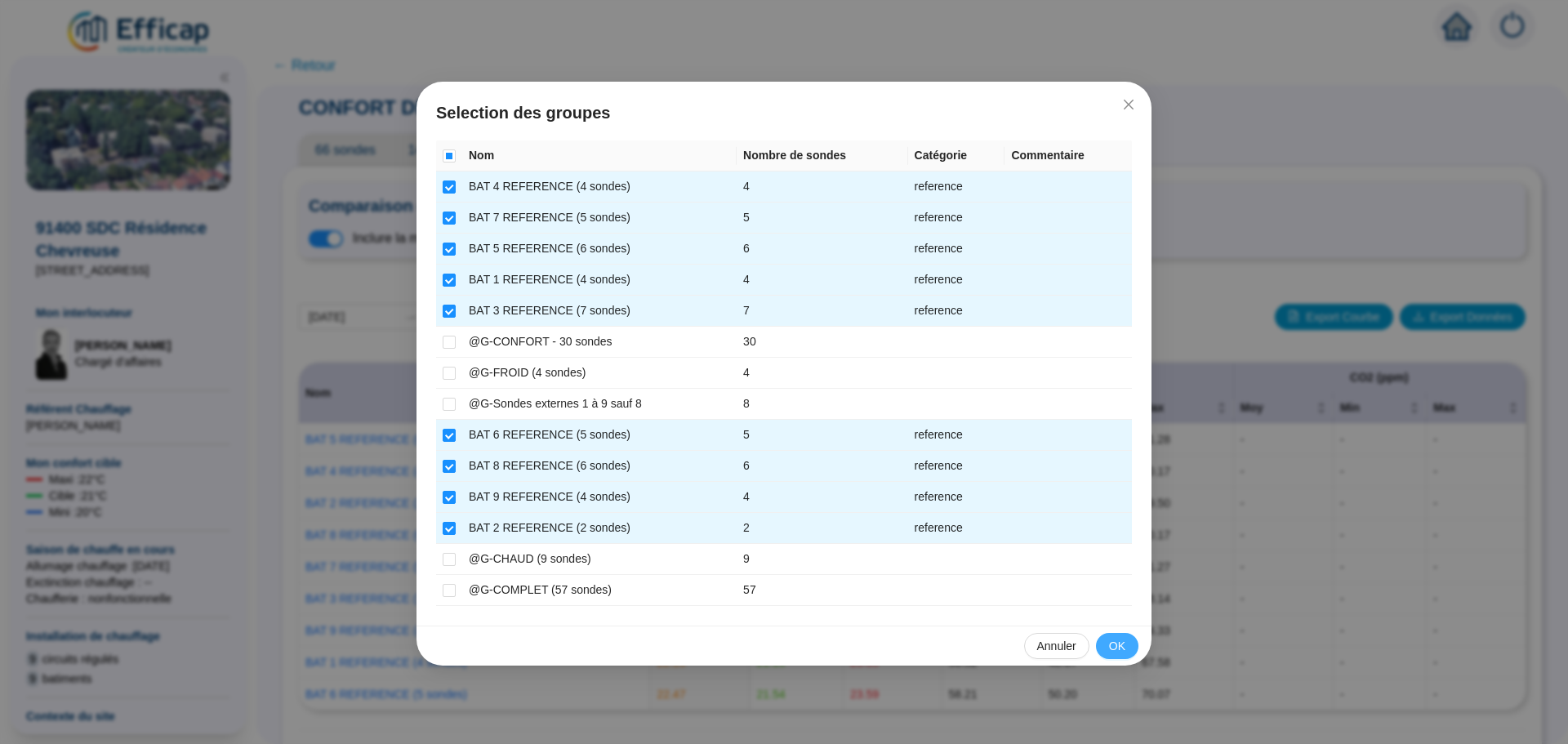
click at [1113, 638] on span "OK" at bounding box center [1117, 646] width 16 height 17
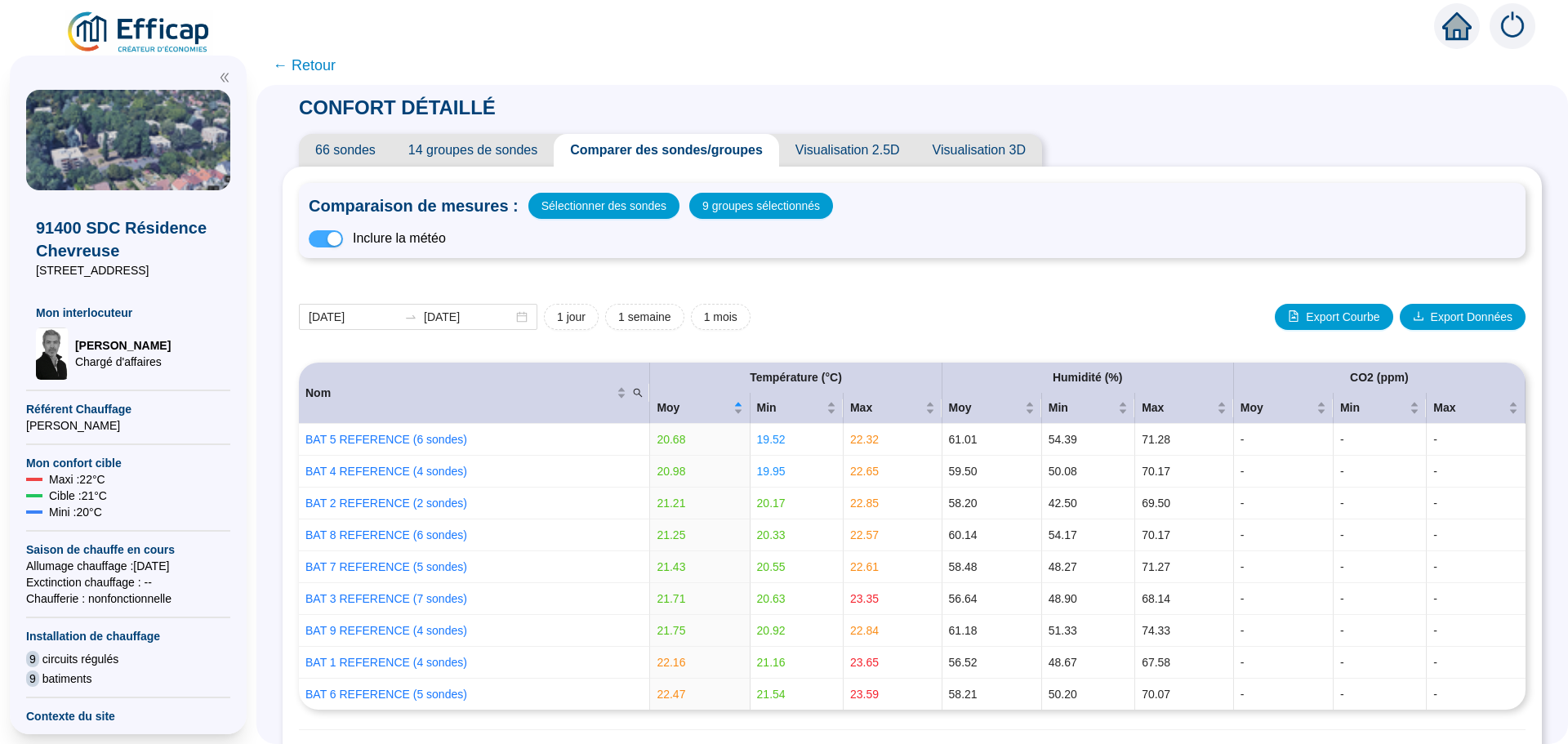
click at [327, 241] on span "button" at bounding box center [326, 239] width 35 height 17
click at [343, 235] on span "button" at bounding box center [326, 239] width 35 height 17
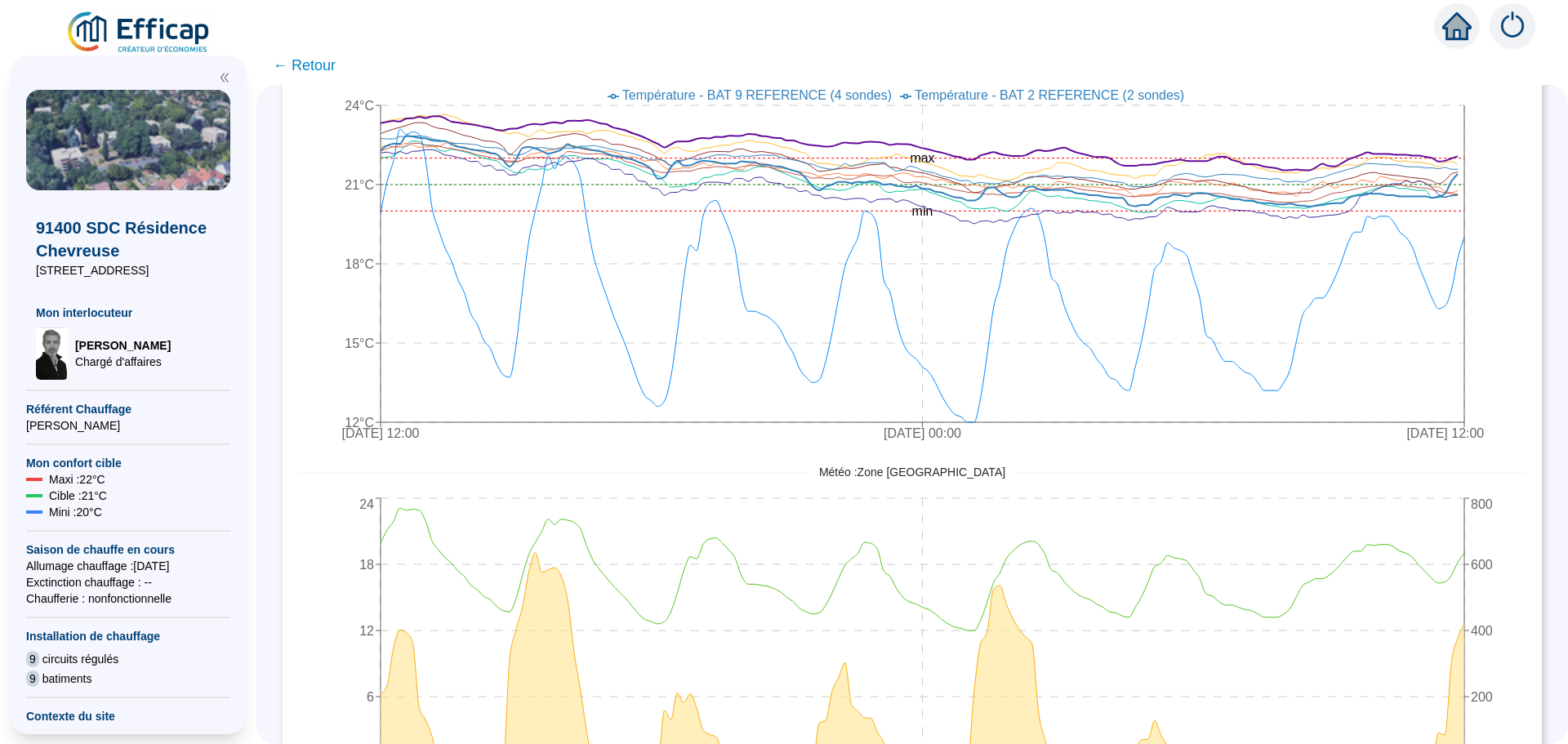
scroll to position [762, 0]
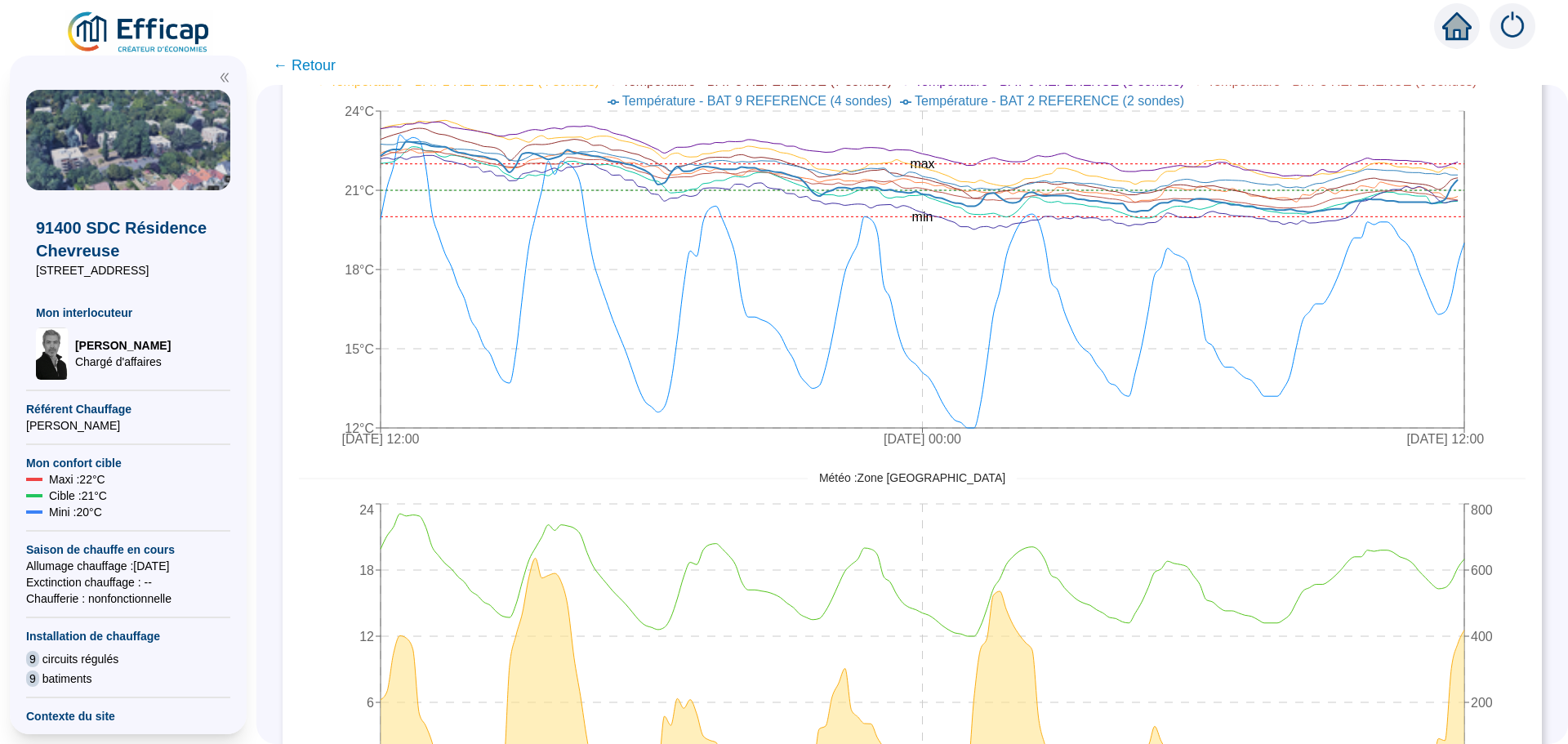
click at [313, 68] on span "← Retour" at bounding box center [304, 65] width 63 height 23
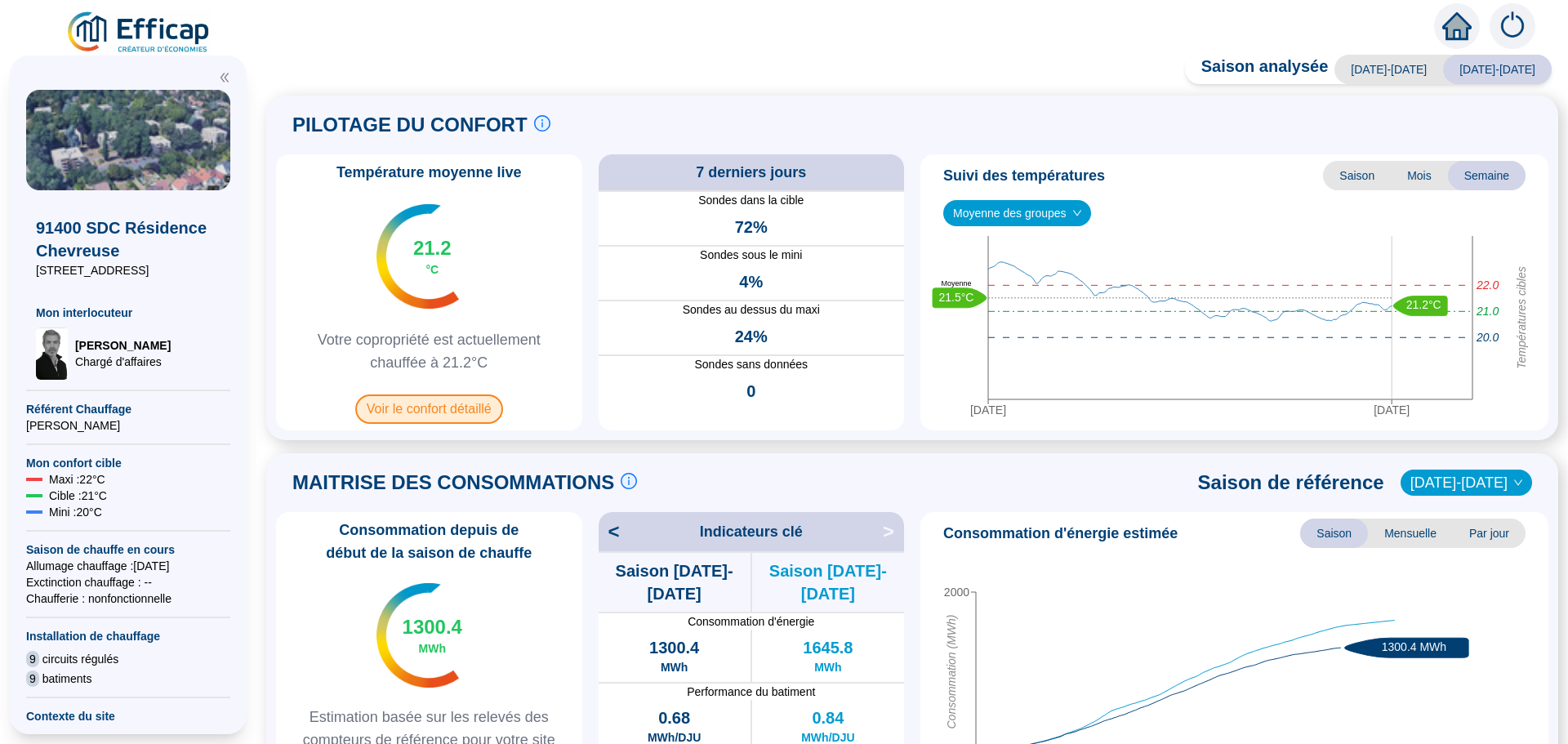
click at [408, 408] on span "Voir le confort détaillé" at bounding box center [429, 409] width 147 height 29
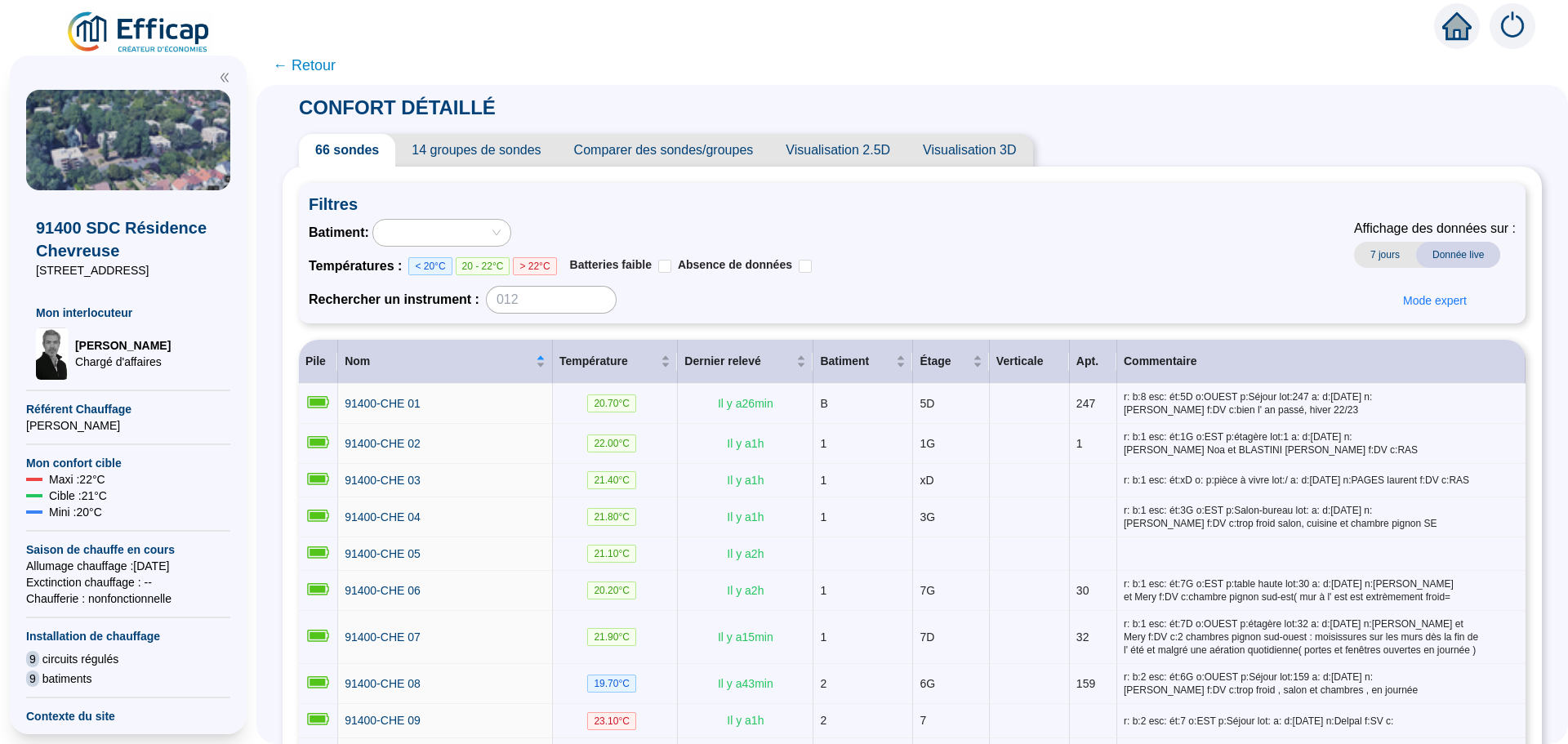
click at [660, 157] on span "Comparer des sondes/groupes" at bounding box center [663, 150] width 212 height 33
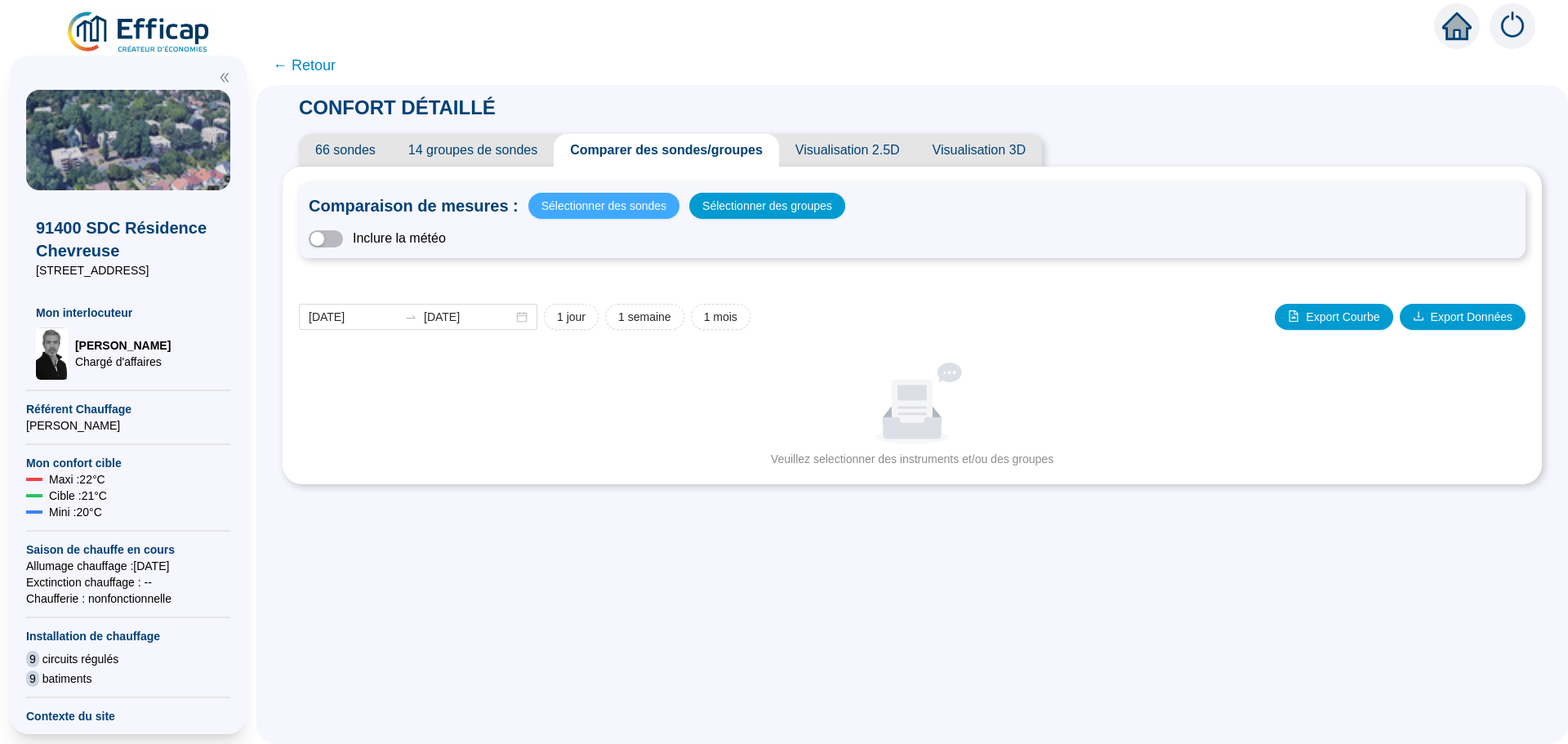
click at [601, 208] on span "Sélectionner des sondes" at bounding box center [604, 206] width 125 height 23
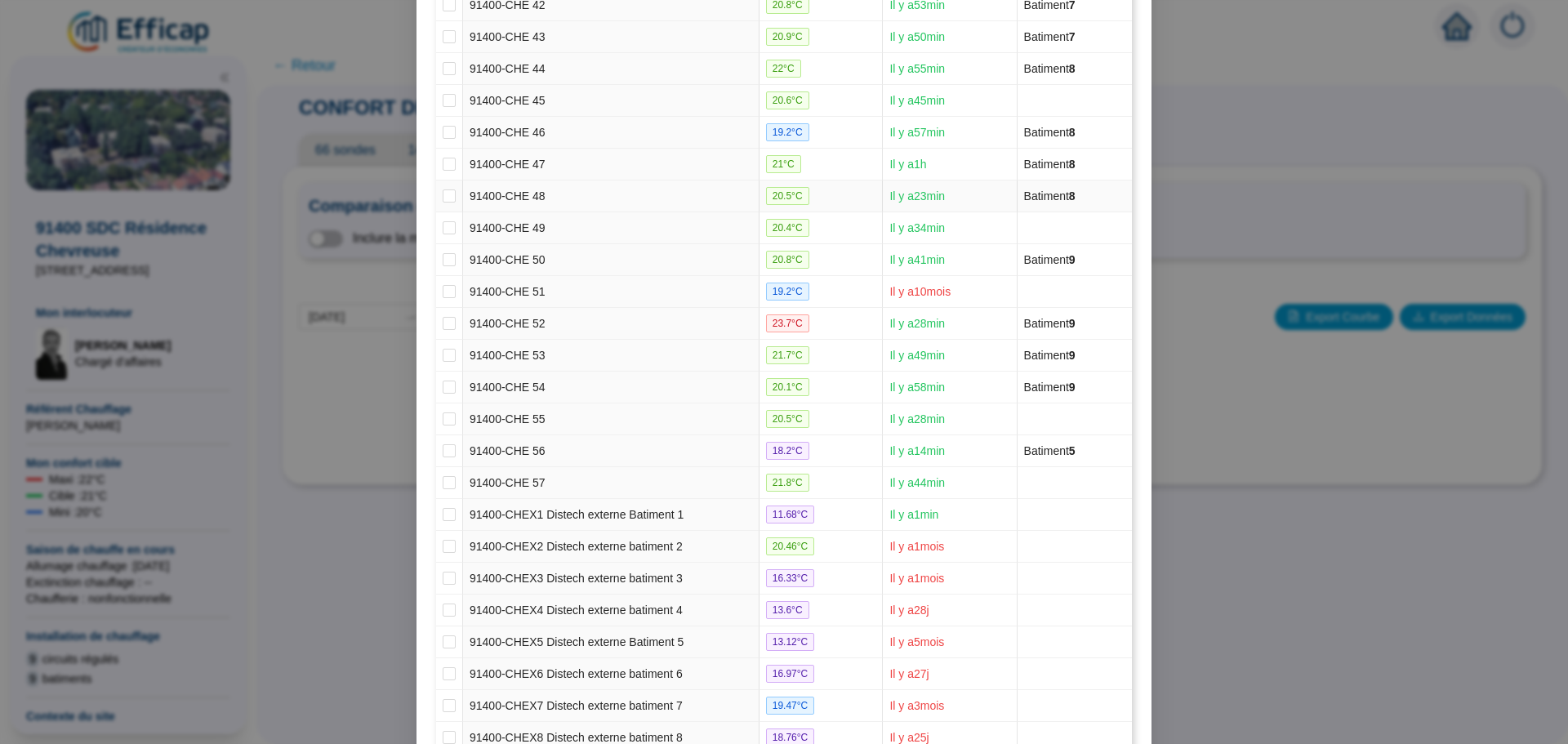
scroll to position [1672, 0]
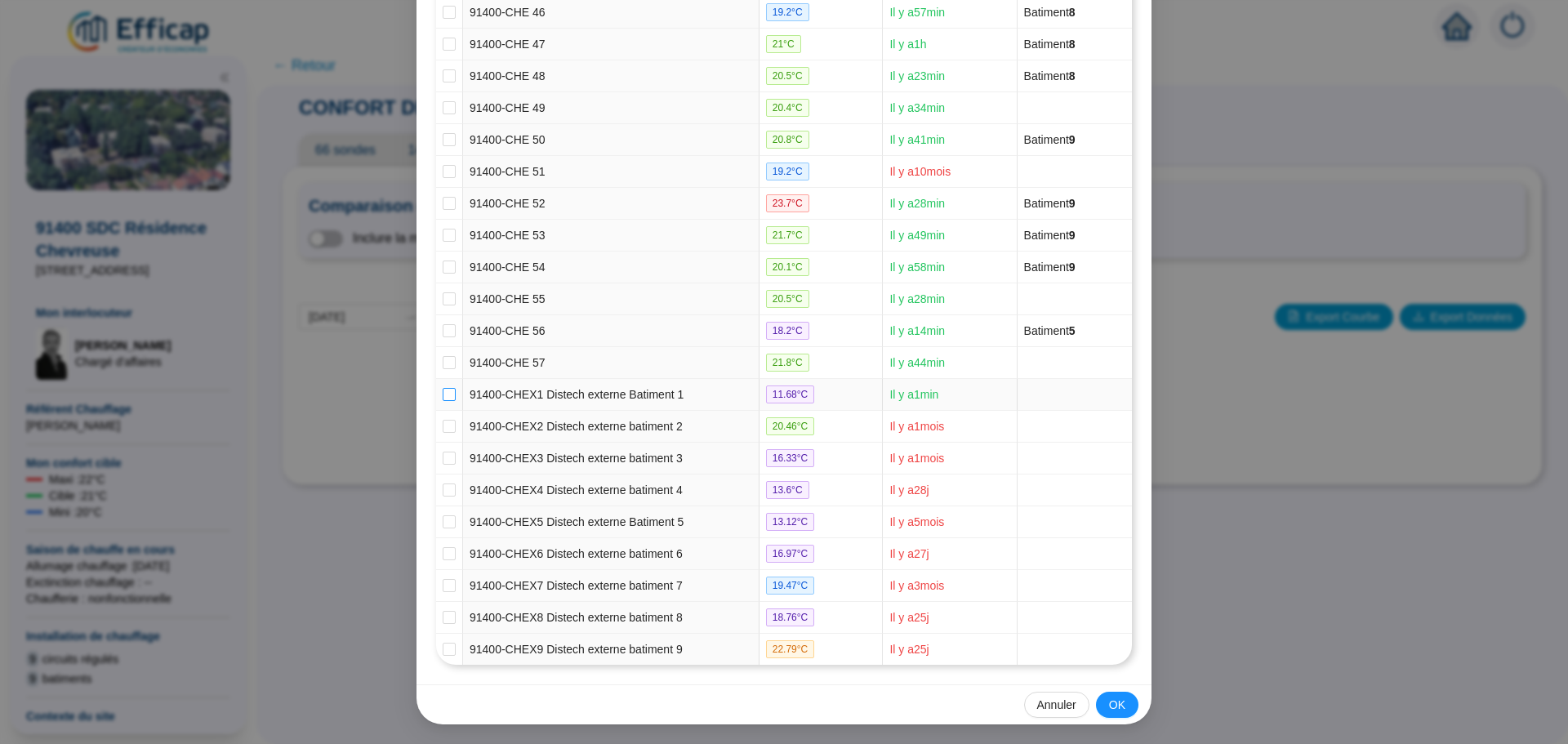
click at [442, 395] on input "checkbox" at bounding box center [448, 394] width 13 height 13
checkbox input "true"
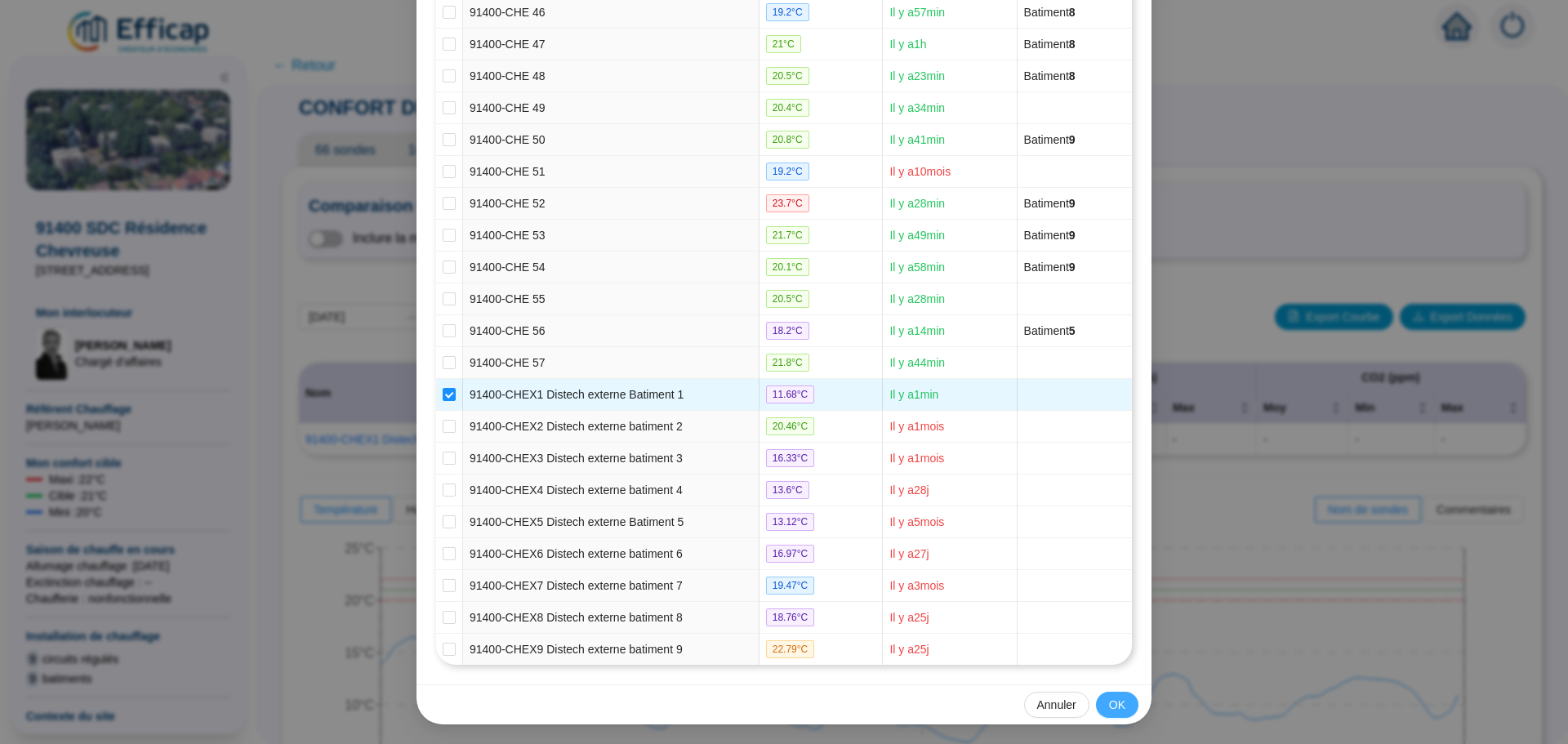
click at [1111, 703] on span "OK" at bounding box center [1117, 705] width 16 height 17
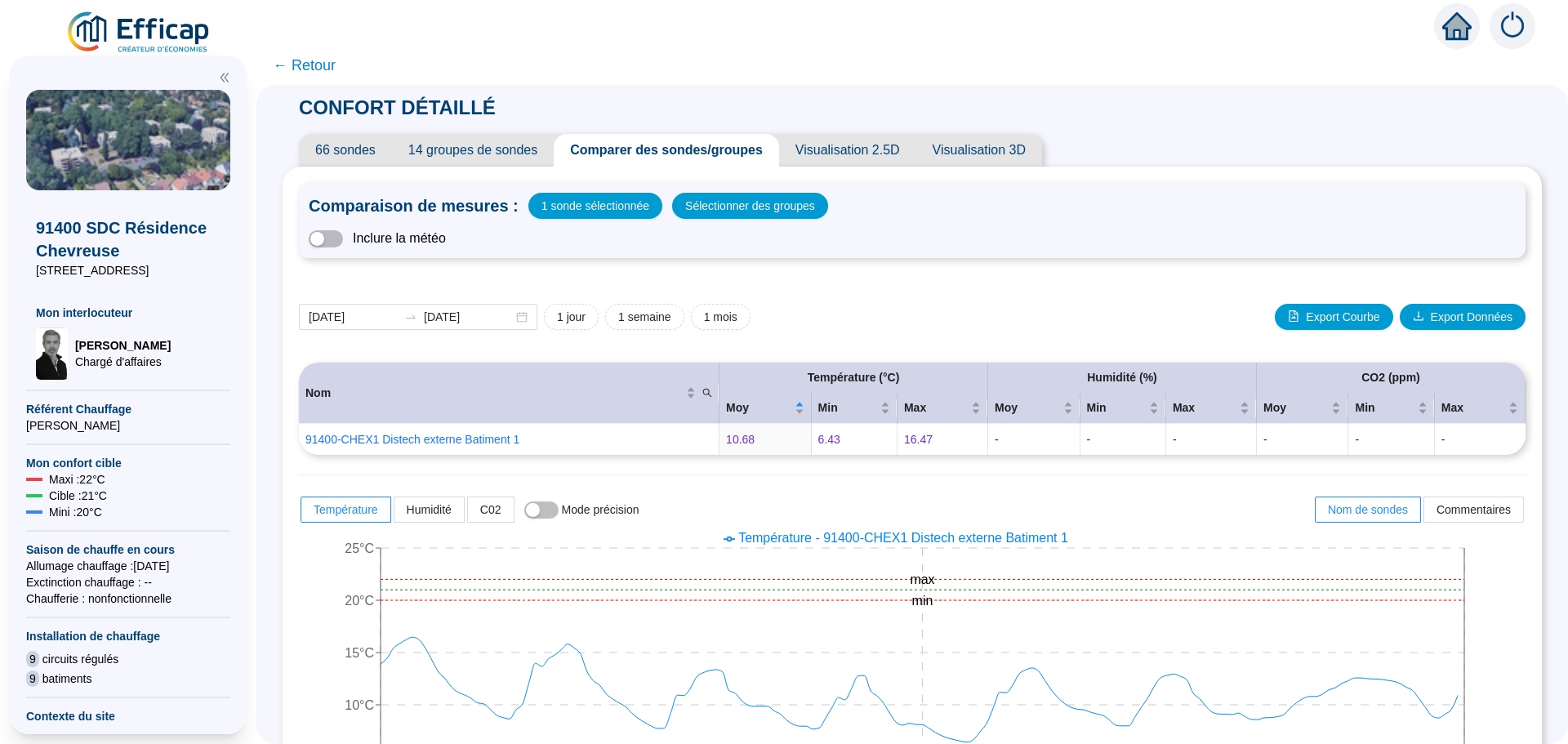
scroll to position [0, 0]
click at [340, 236] on button "button" at bounding box center [326, 239] width 35 height 17
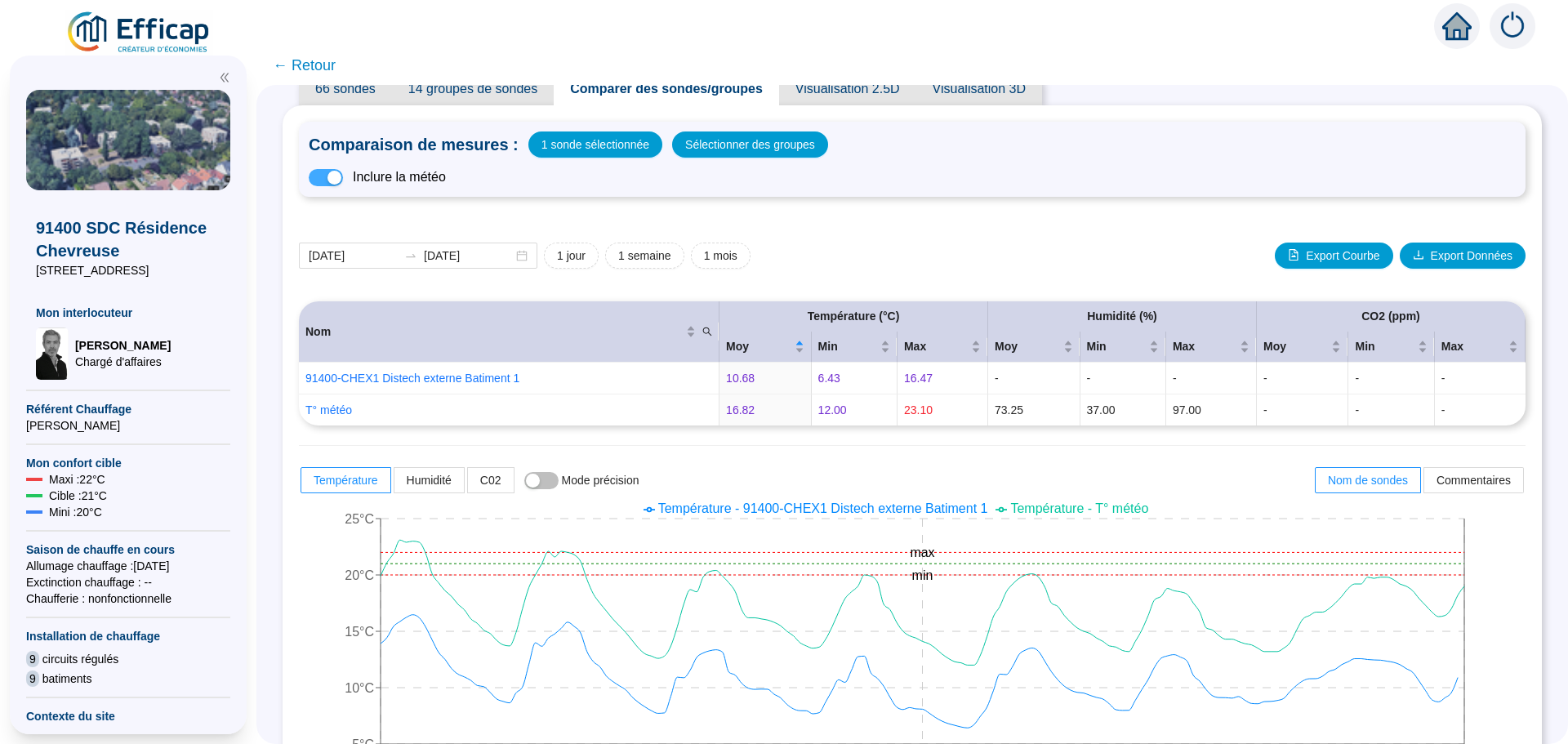
scroll to position [163, 0]
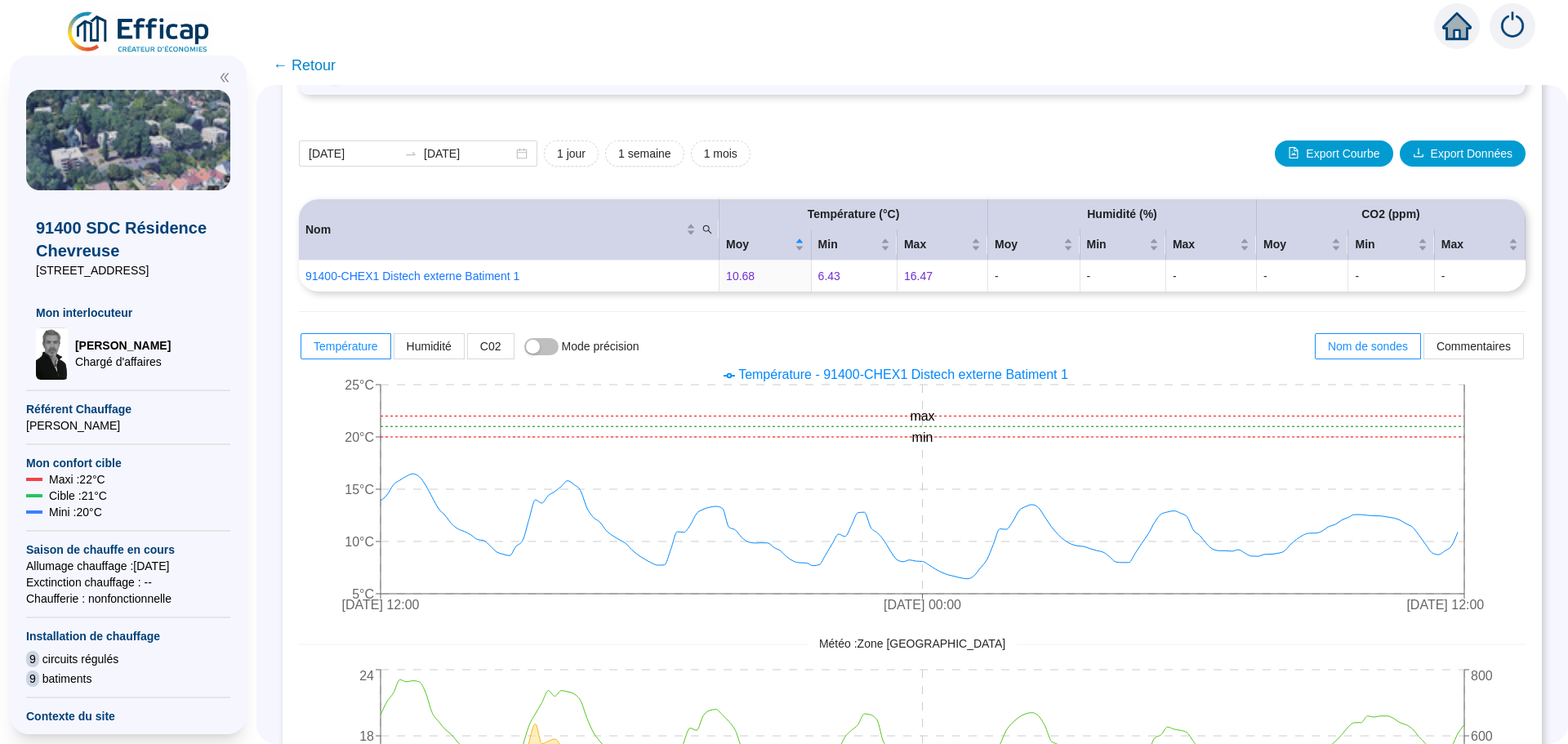
click at [318, 62] on span "← Retour" at bounding box center [304, 65] width 63 height 23
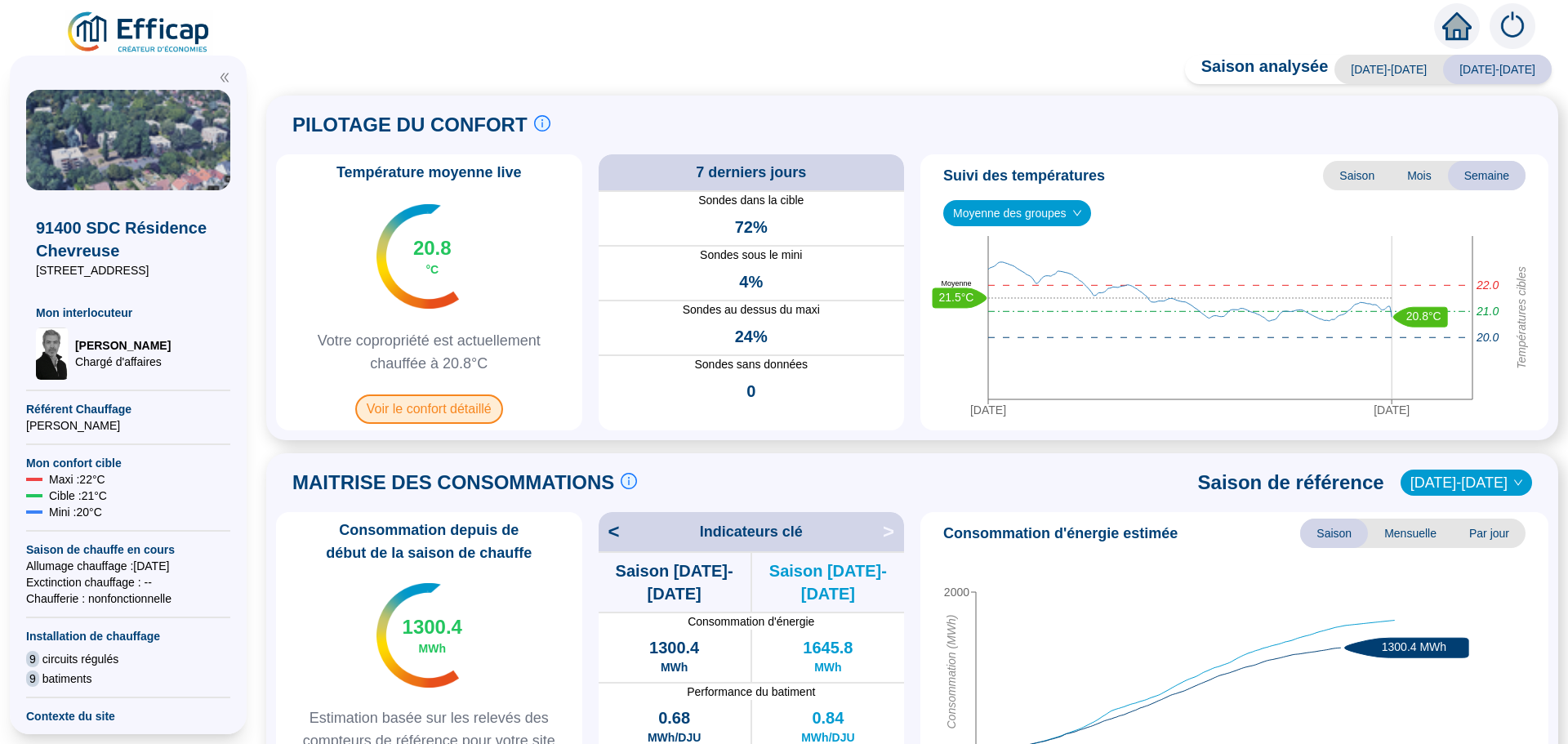
click at [413, 407] on span "Voir le confort détaillé" at bounding box center [429, 409] width 147 height 29
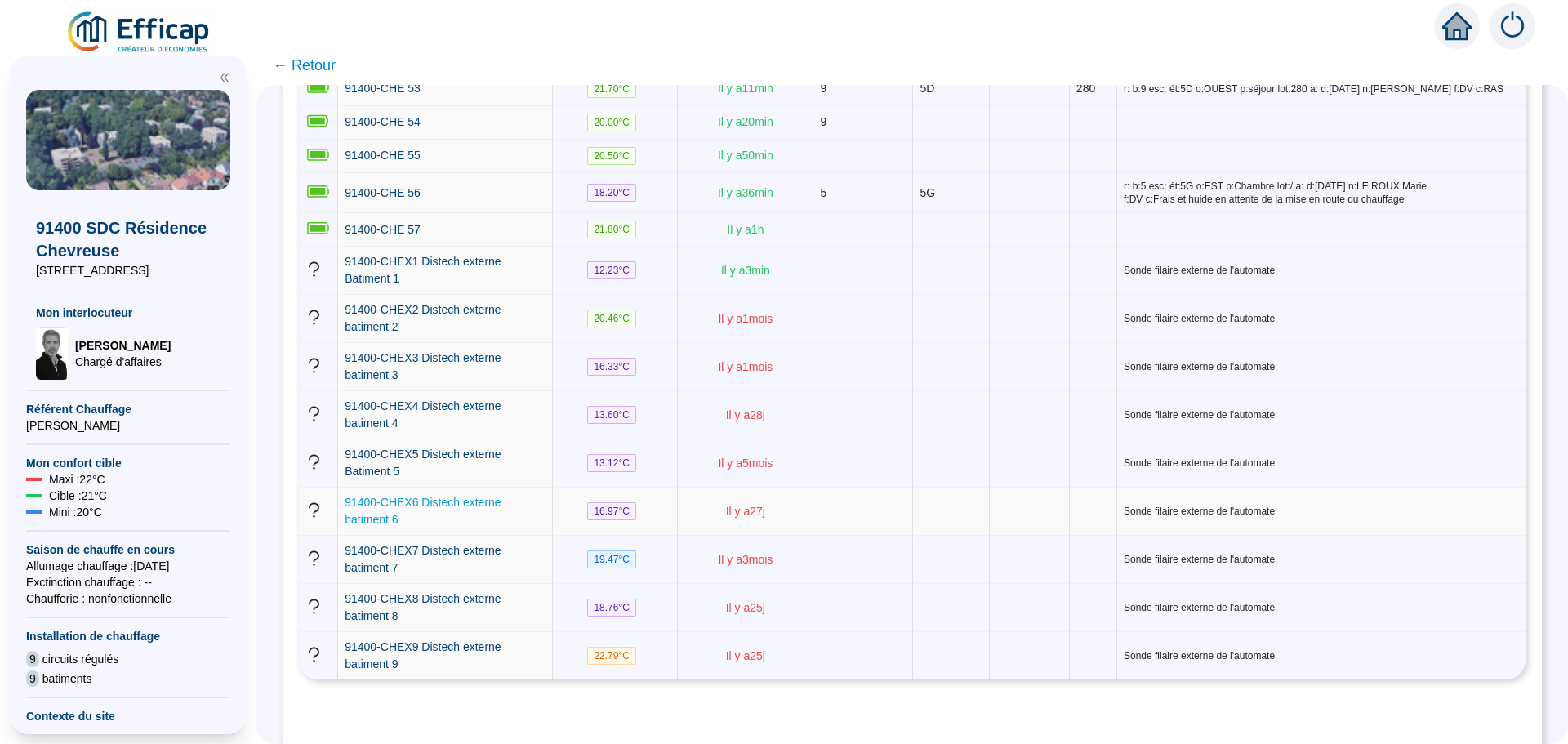
scroll to position [2429, 0]
click at [409, 253] on span "91400-CHEX1 Distech externe Batiment 1" at bounding box center [422, 268] width 156 height 30
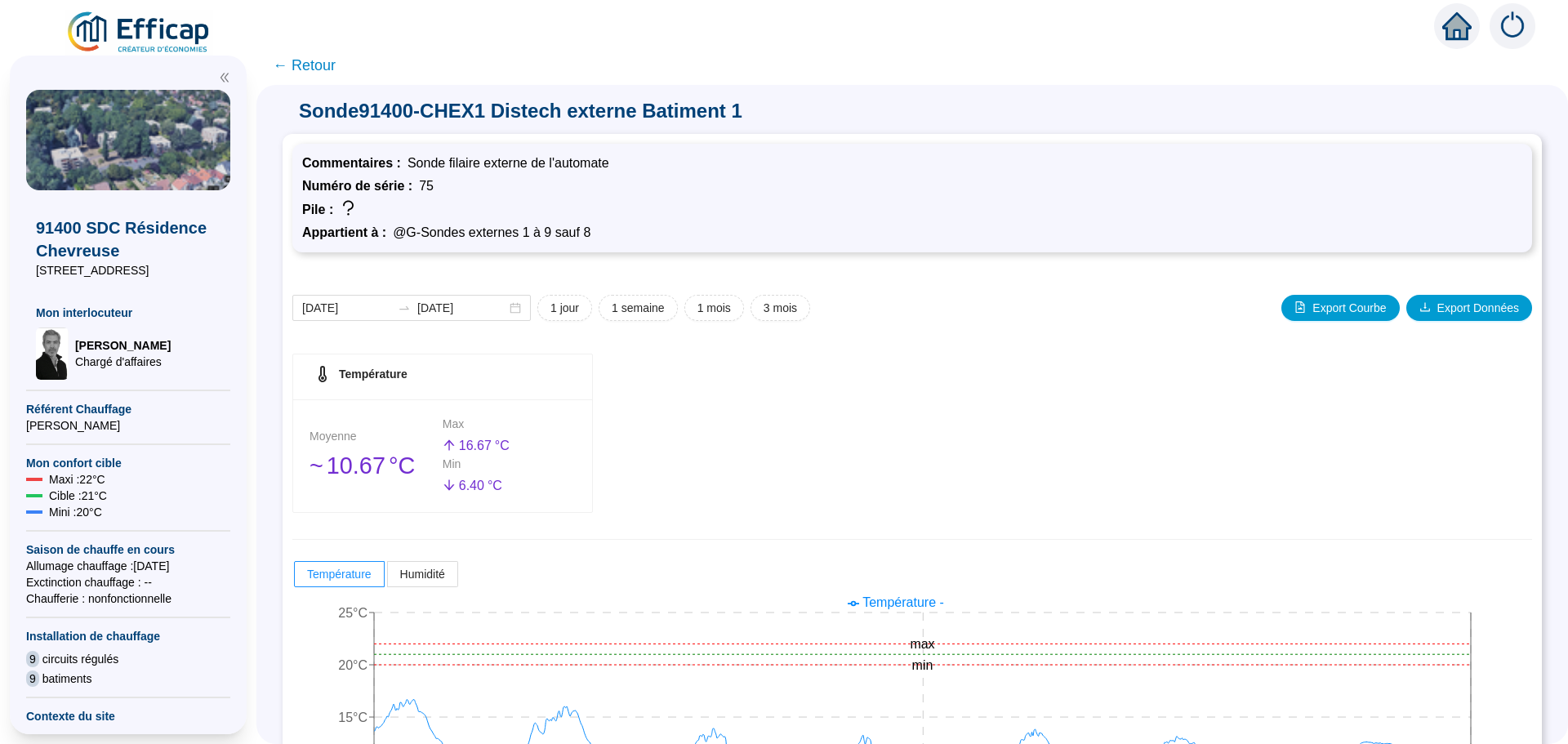
click at [323, 70] on span "← Retour" at bounding box center [304, 65] width 63 height 23
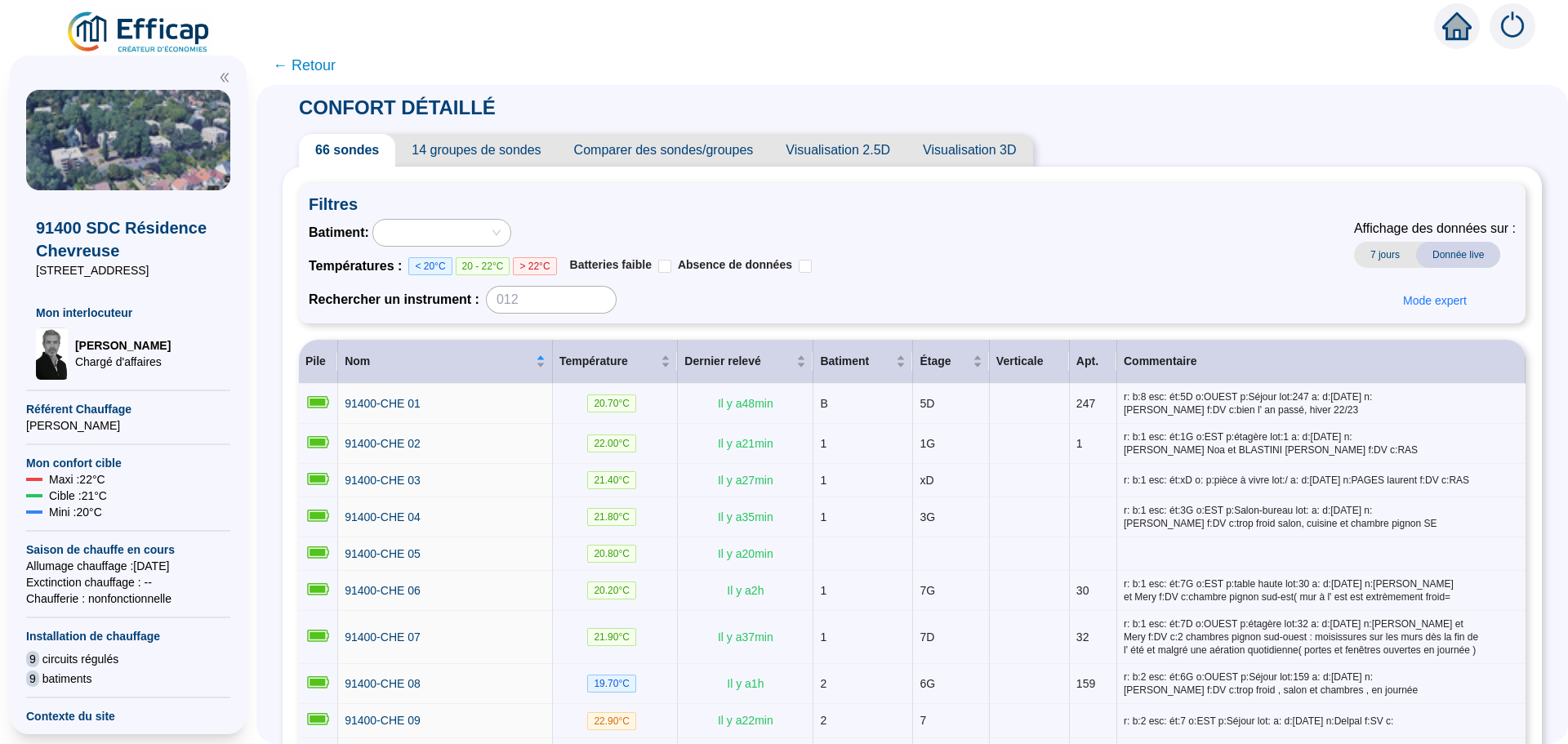
click at [519, 161] on span "14 groupes de sondes" at bounding box center [476, 150] width 161 height 33
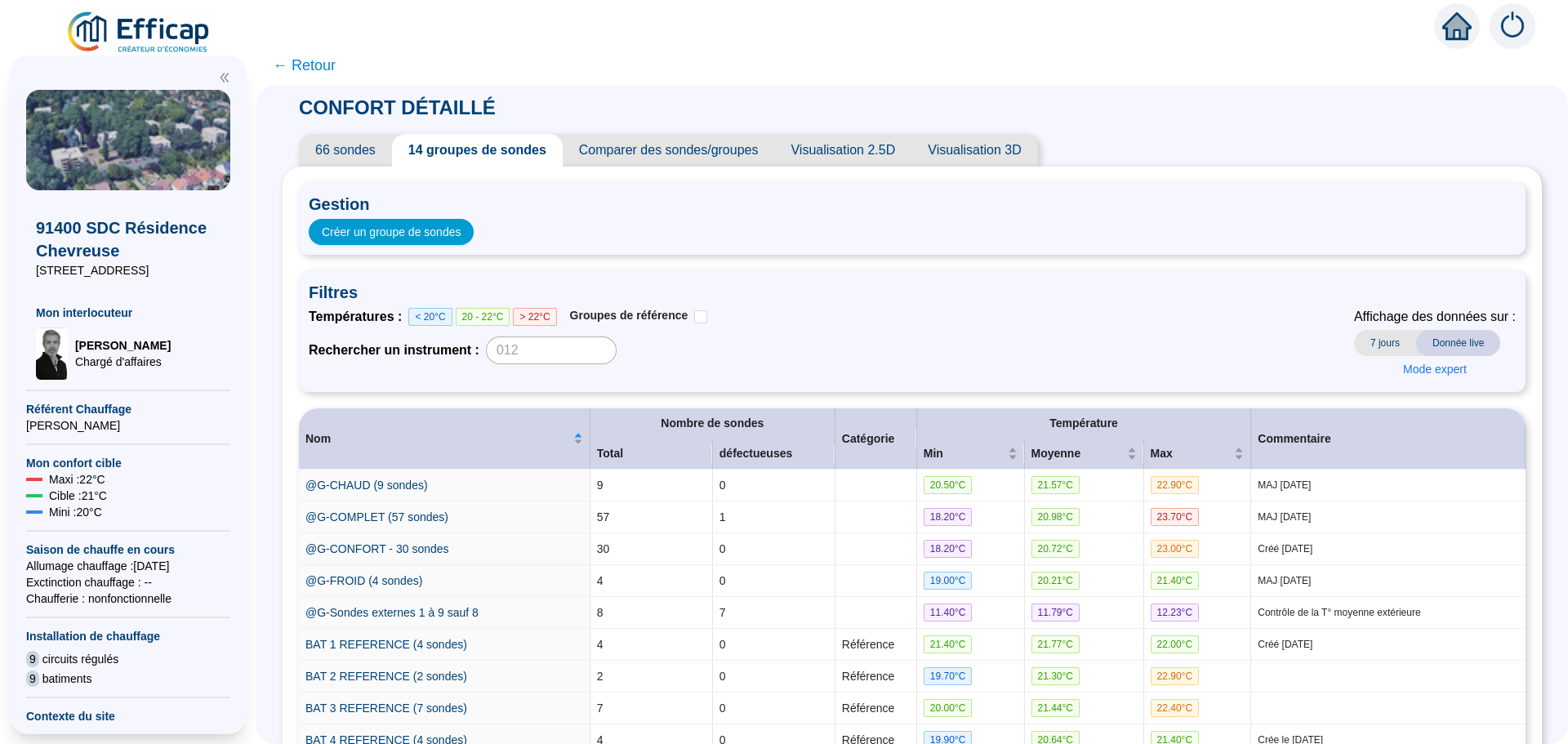
click at [619, 155] on span "Comparer des sondes/groupes" at bounding box center [669, 150] width 212 height 33
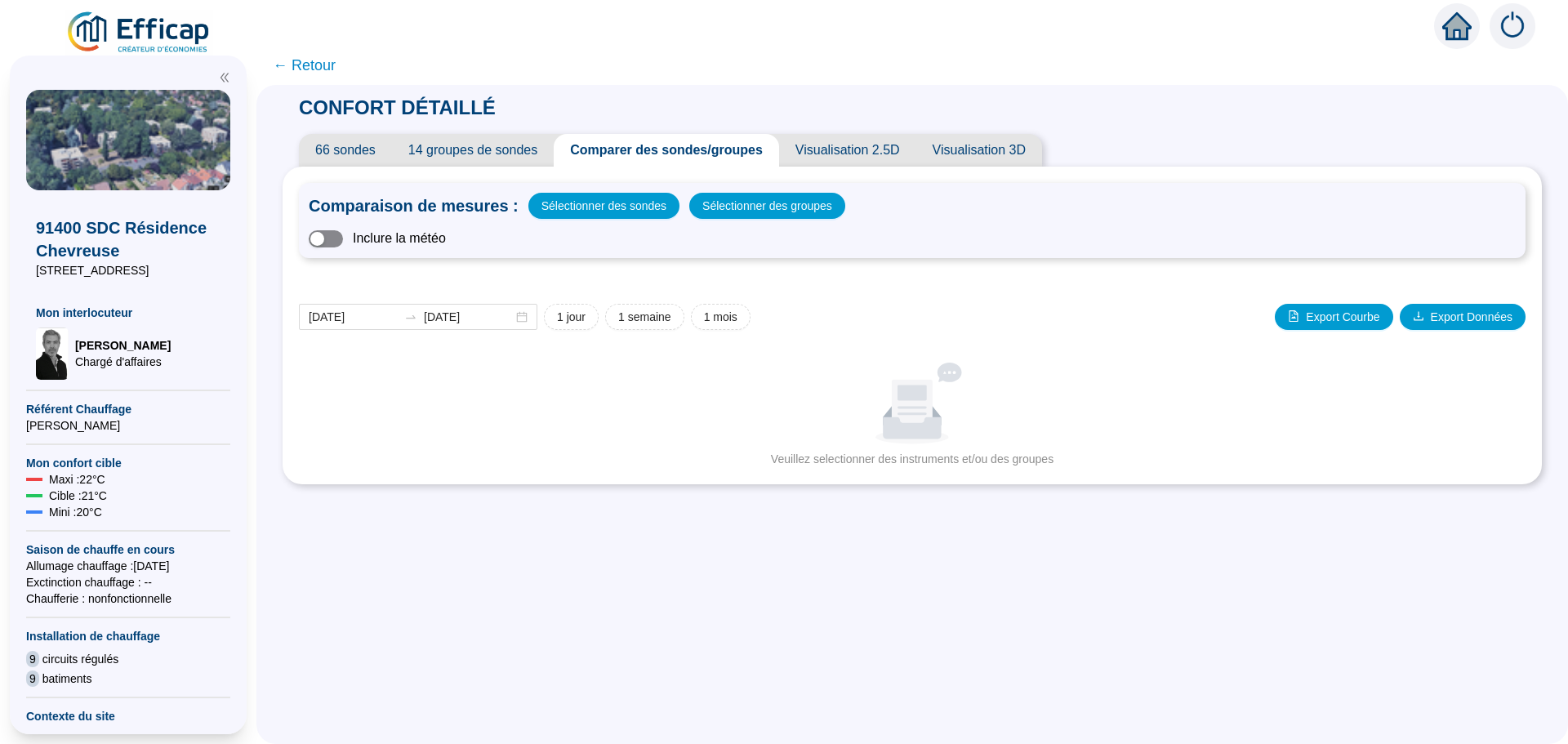
click at [343, 244] on span "button" at bounding box center [326, 239] width 35 height 17
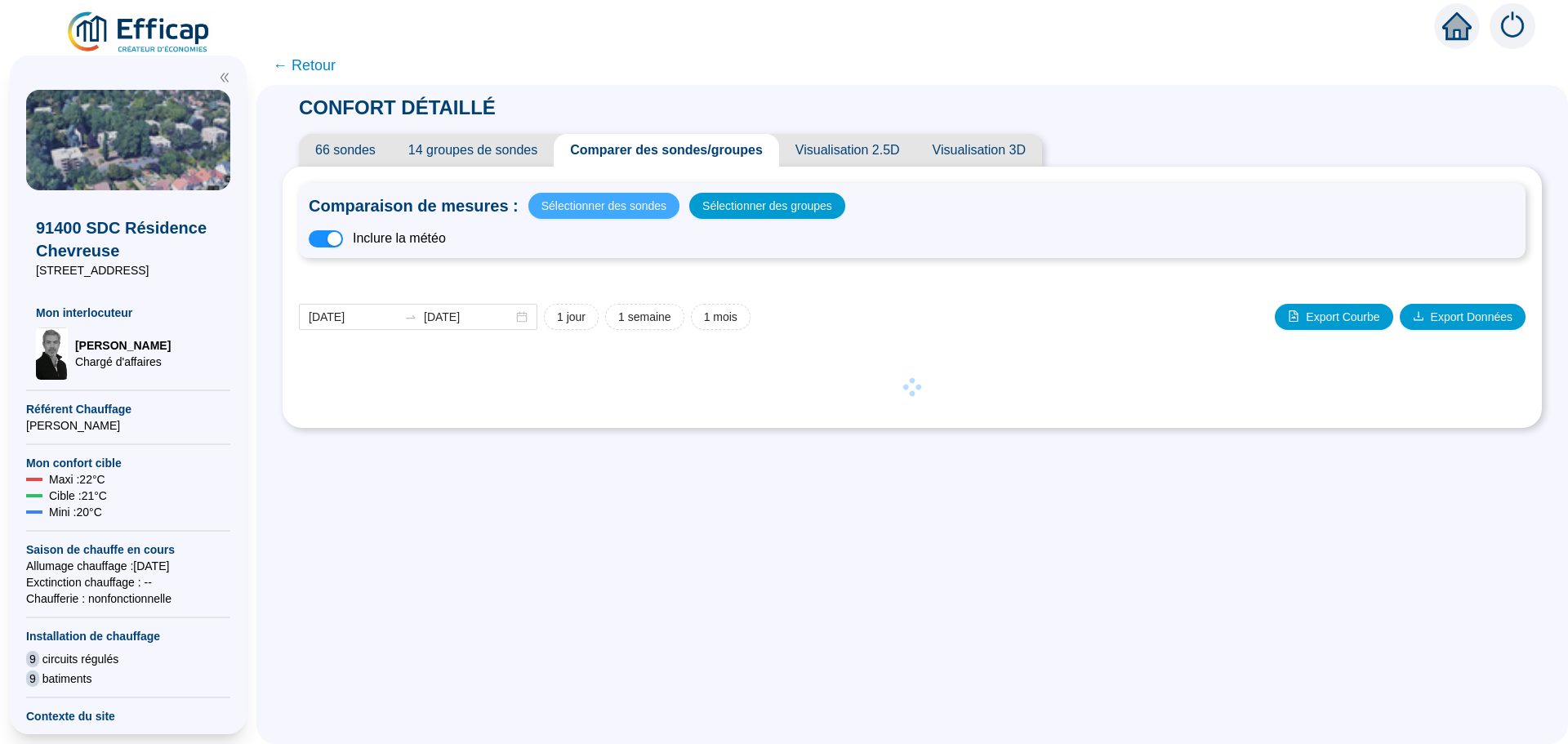
click at [605, 207] on span "Sélectionner des sondes" at bounding box center [604, 206] width 125 height 23
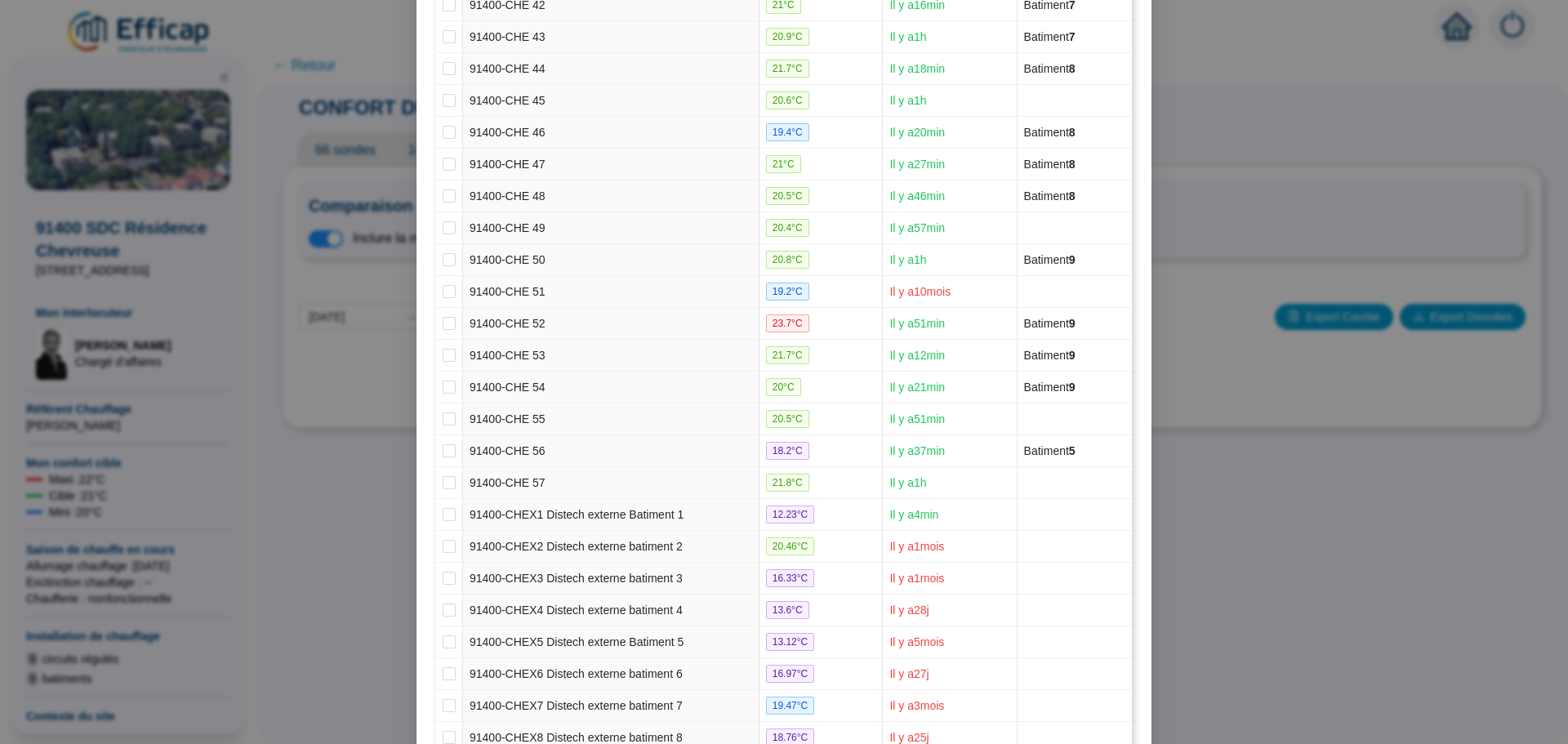
scroll to position [1672, 0]
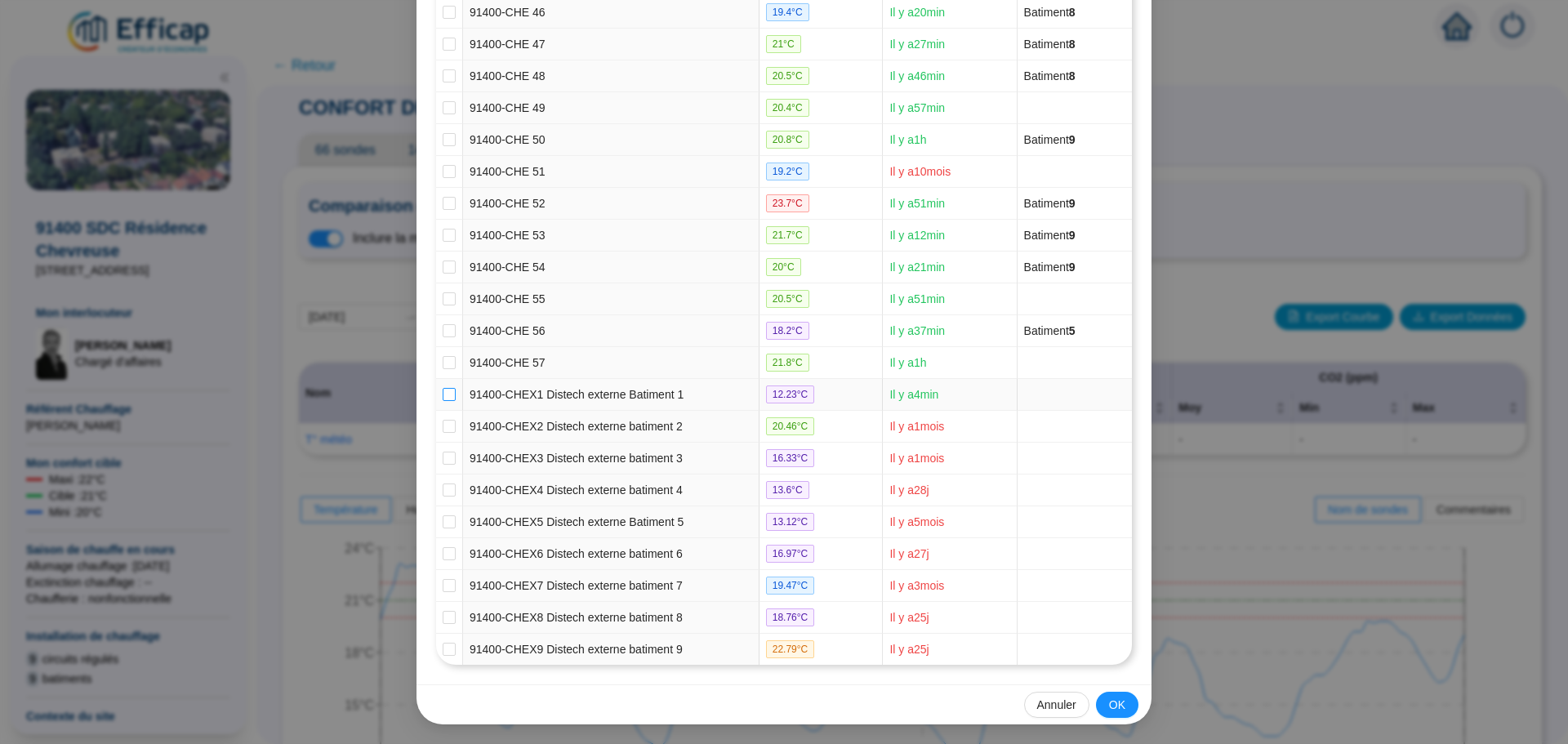
click at [447, 398] on input "checkbox" at bounding box center [448, 394] width 13 height 13
checkbox input "true"
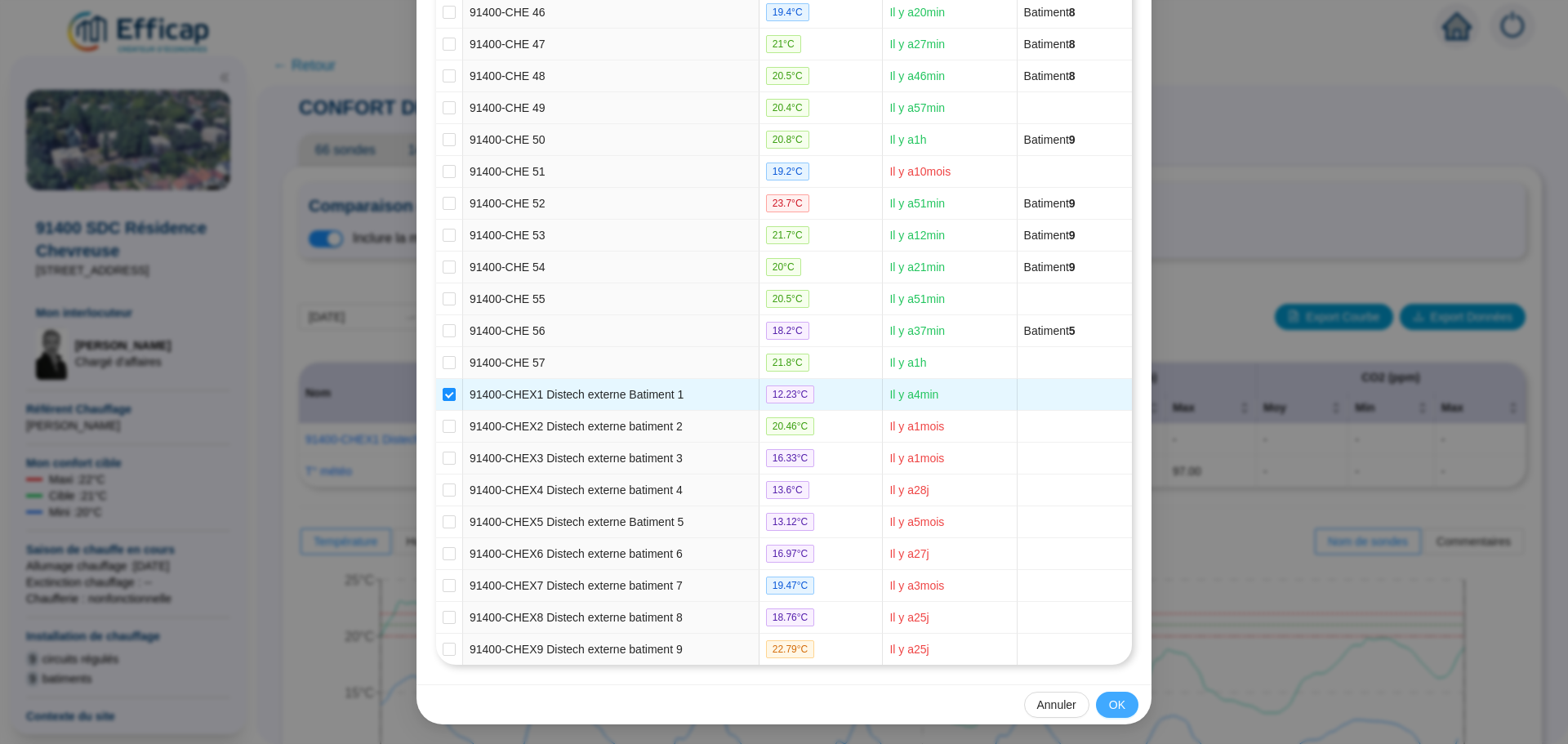
click at [1109, 707] on span "OK" at bounding box center [1117, 705] width 16 height 17
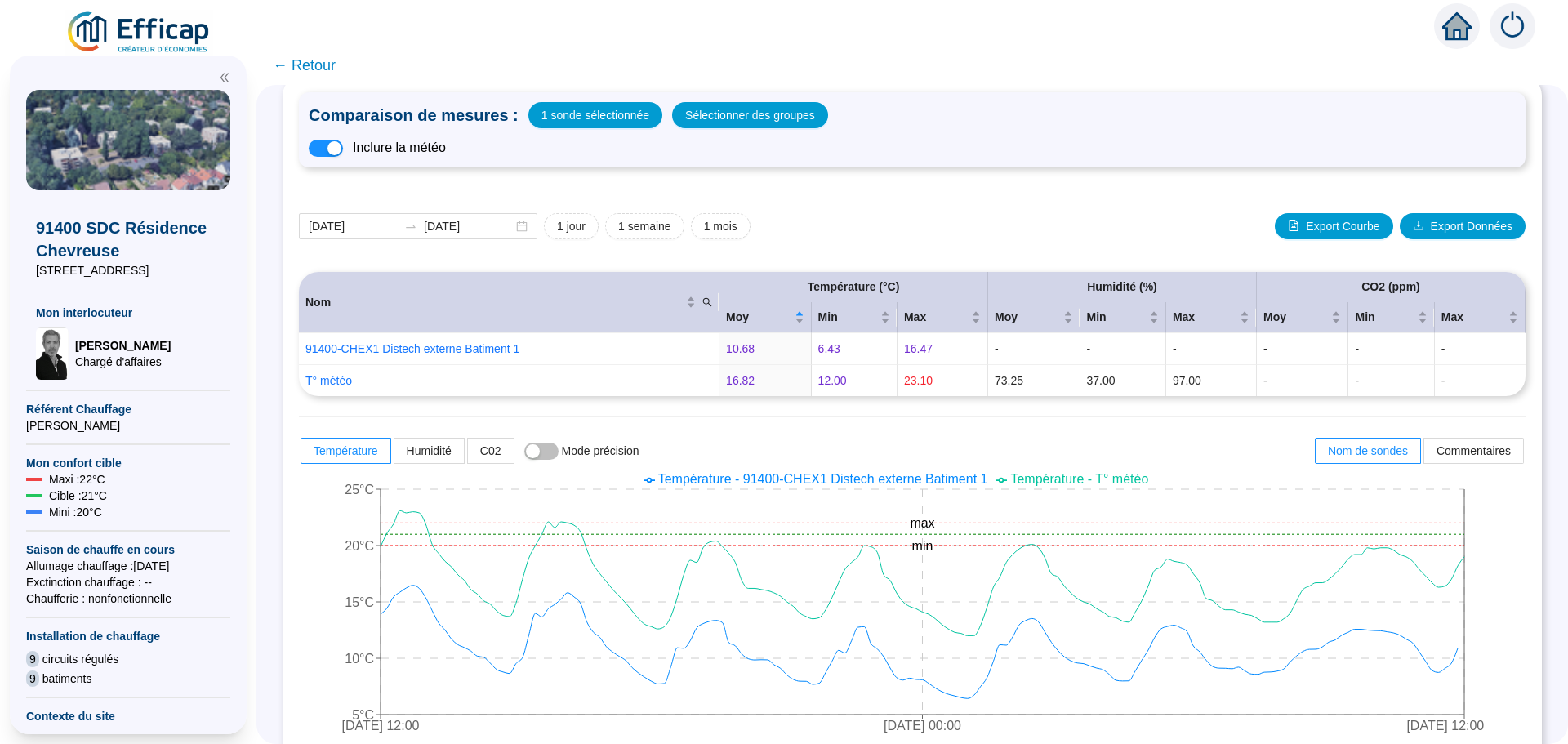
scroll to position [100, 0]
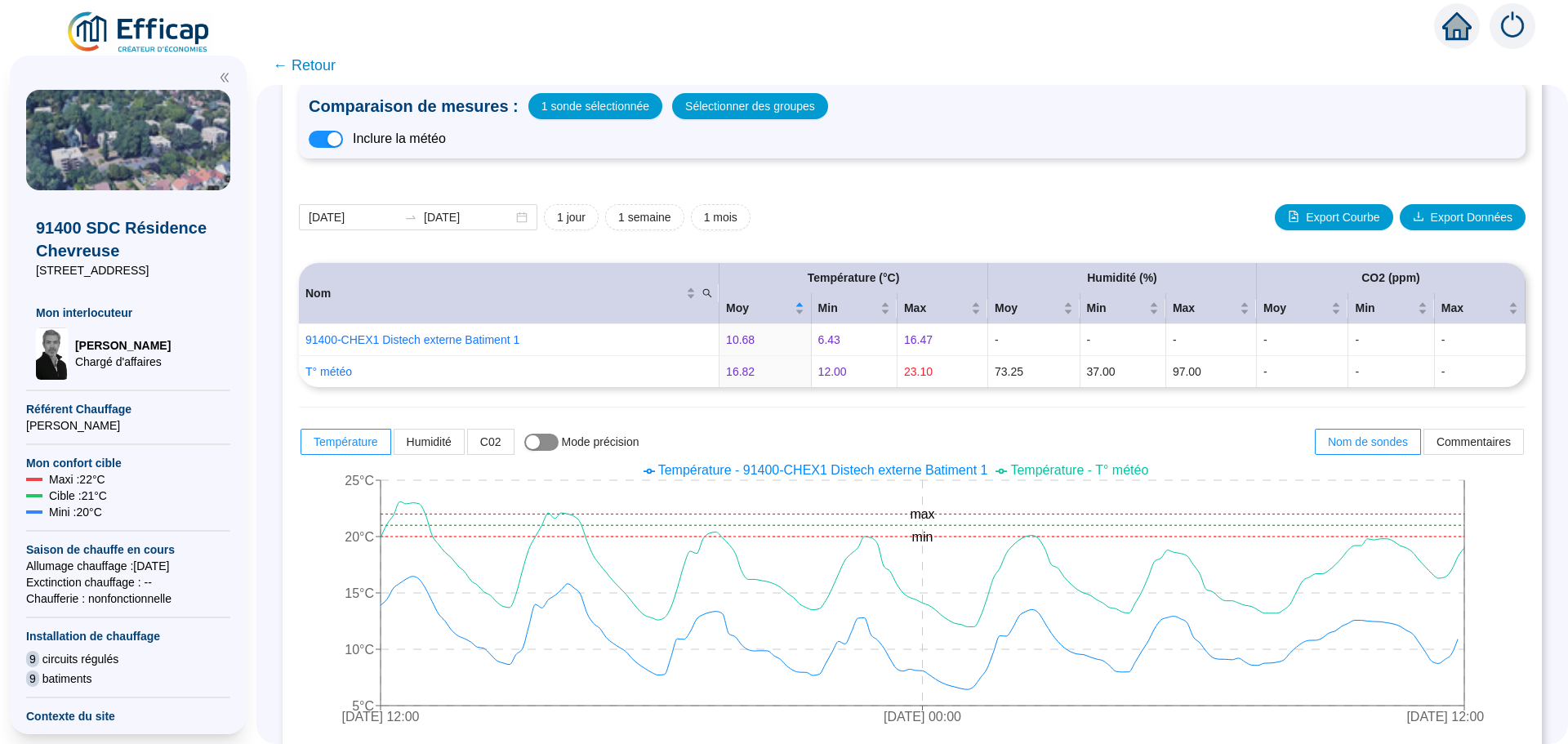
click at [559, 445] on span "button" at bounding box center [542, 442] width 35 height 17
click at [1473, 587] on icon "[DATE] 12:00 [DATE] 00:40 [DATE] 12:00 5°C 10°C 15°C 20°C 25°C min max" at bounding box center [900, 595] width 1202 height 277
click at [730, 413] on div "Nom Température (°C) Humidité (%) CO2 (ppm) Moy Min [PERSON_NAME] Min [PERSON_N…" at bounding box center [912, 683] width 1226 height 841
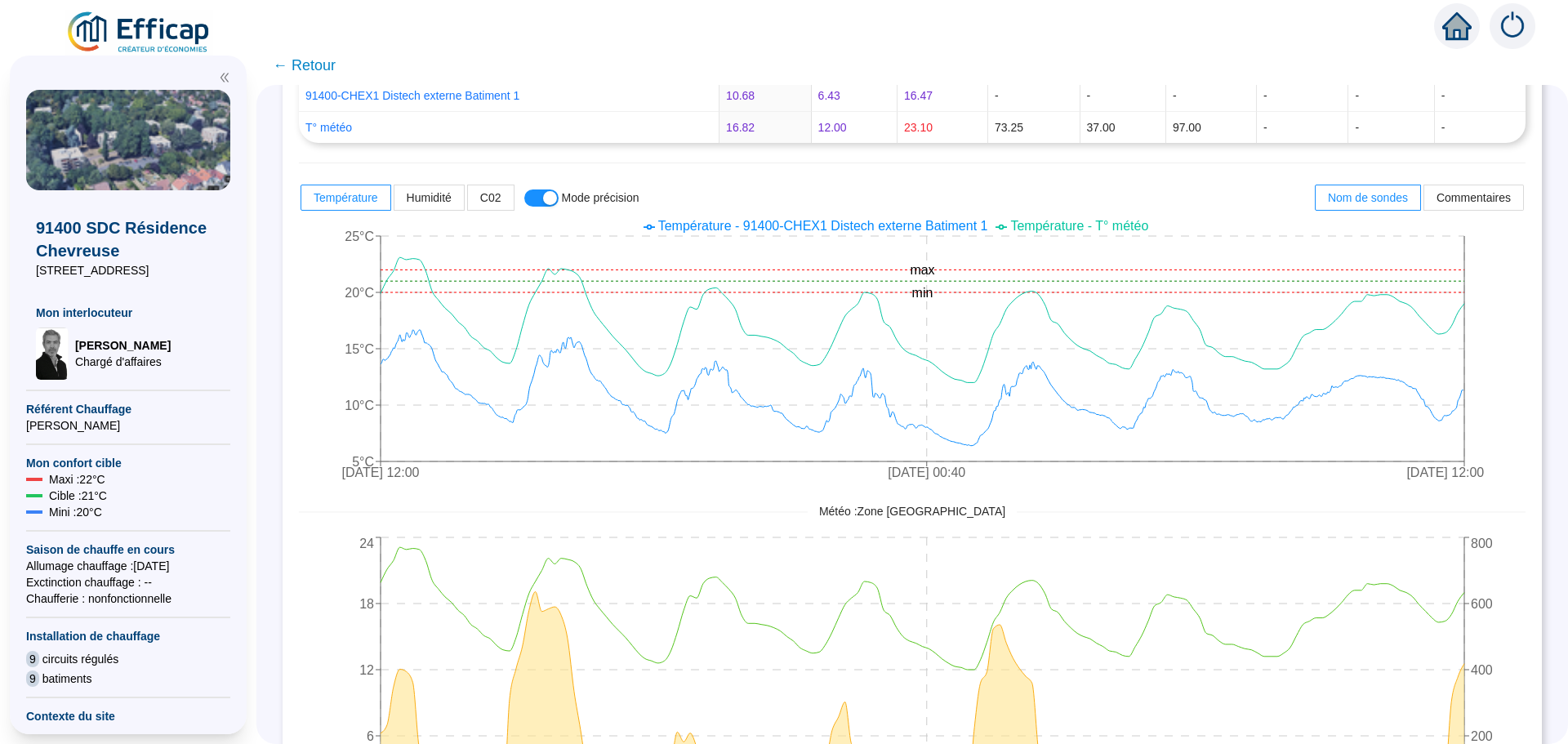
scroll to position [253, 0]
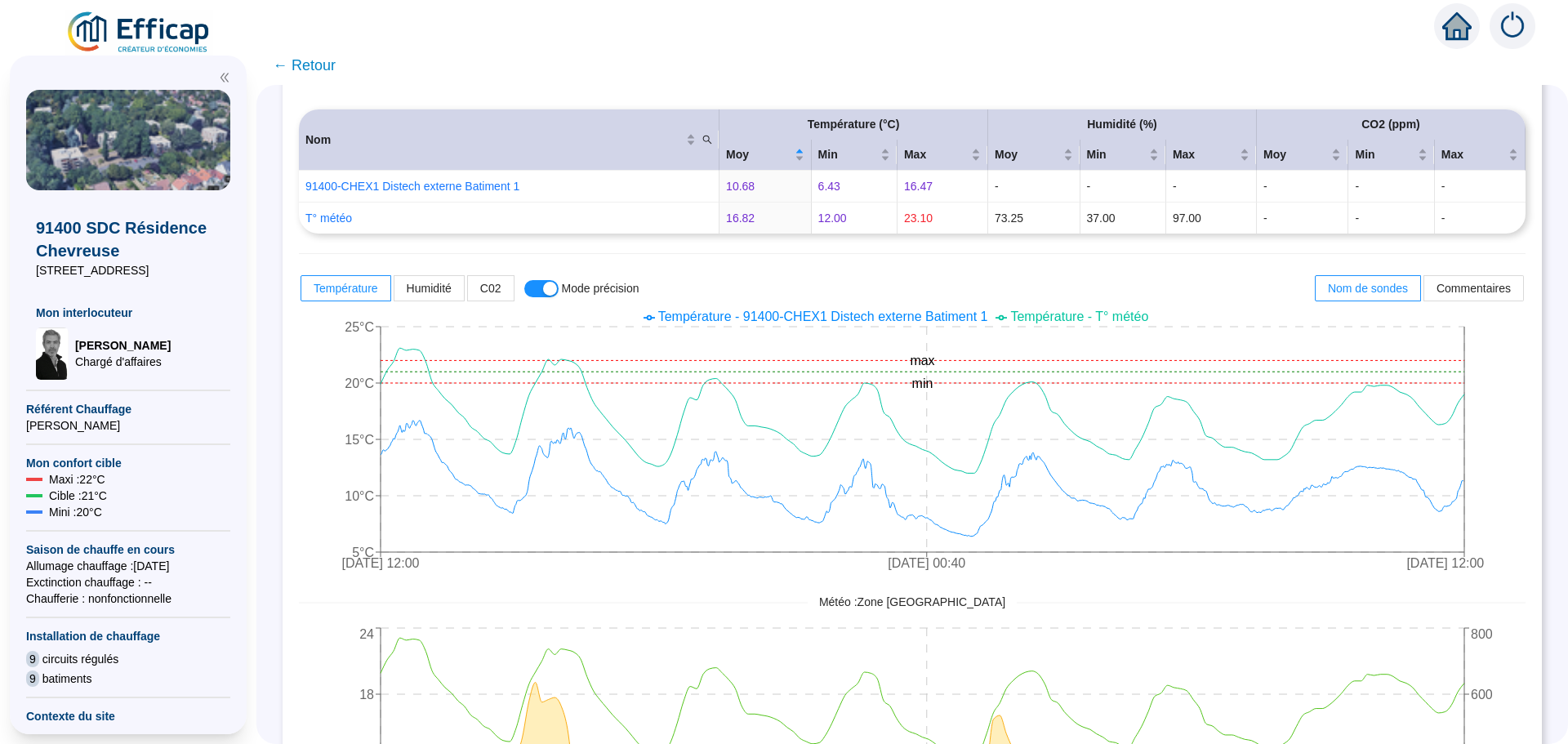
click at [547, 300] on div "Température Humidité C02 Mode précision" at bounding box center [470, 288] width 342 height 29
click at [545, 288] on span "button" at bounding box center [542, 289] width 35 height 17
